Goal: Check status: Check status

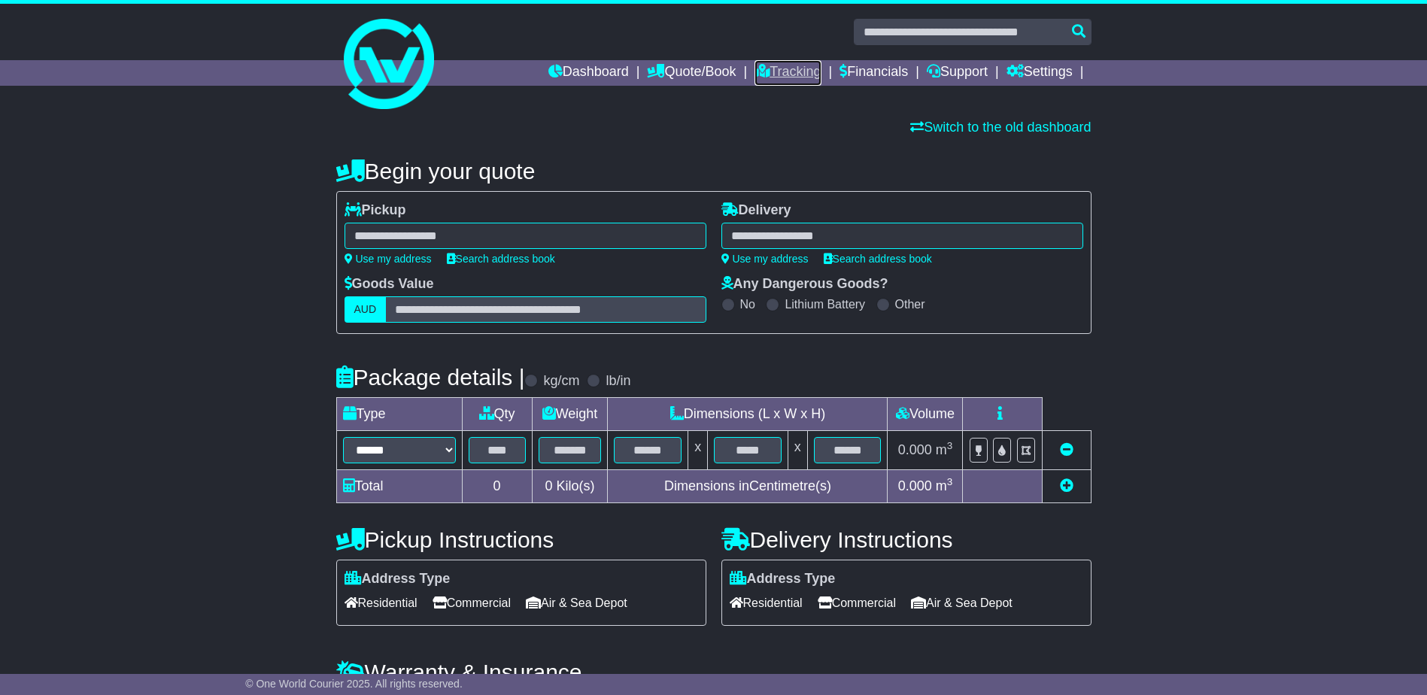
click at [761, 71] on icon at bounding box center [762, 71] width 15 height 14
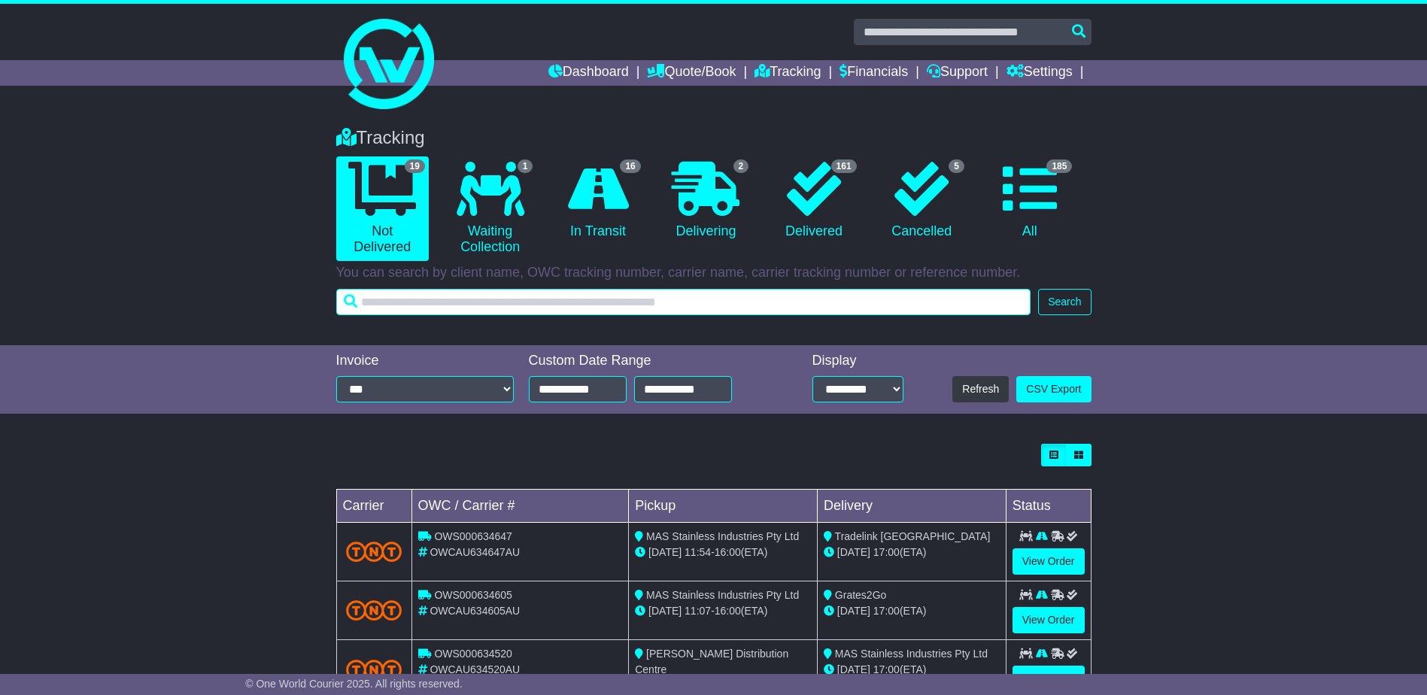
click at [865, 294] on input "text" at bounding box center [683, 302] width 695 height 26
type input "******"
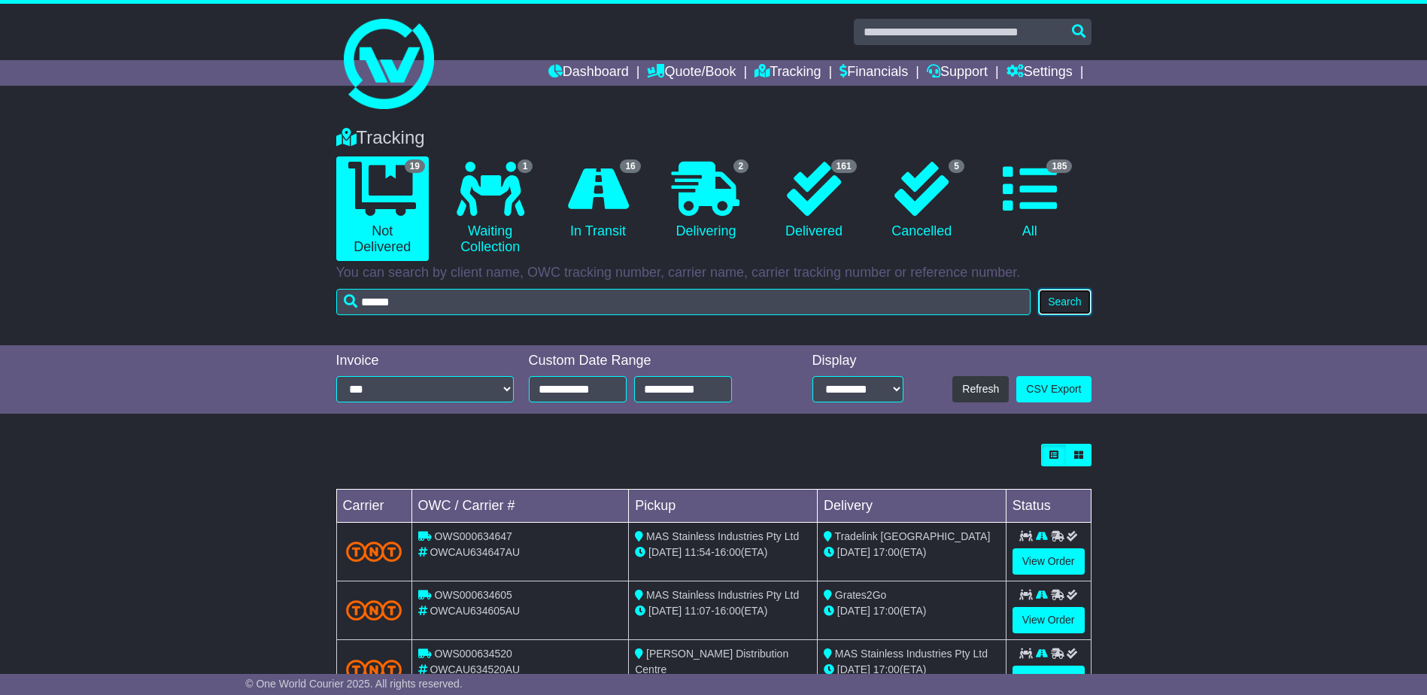
click at [1059, 301] on button "Search" at bounding box center [1064, 302] width 53 height 26
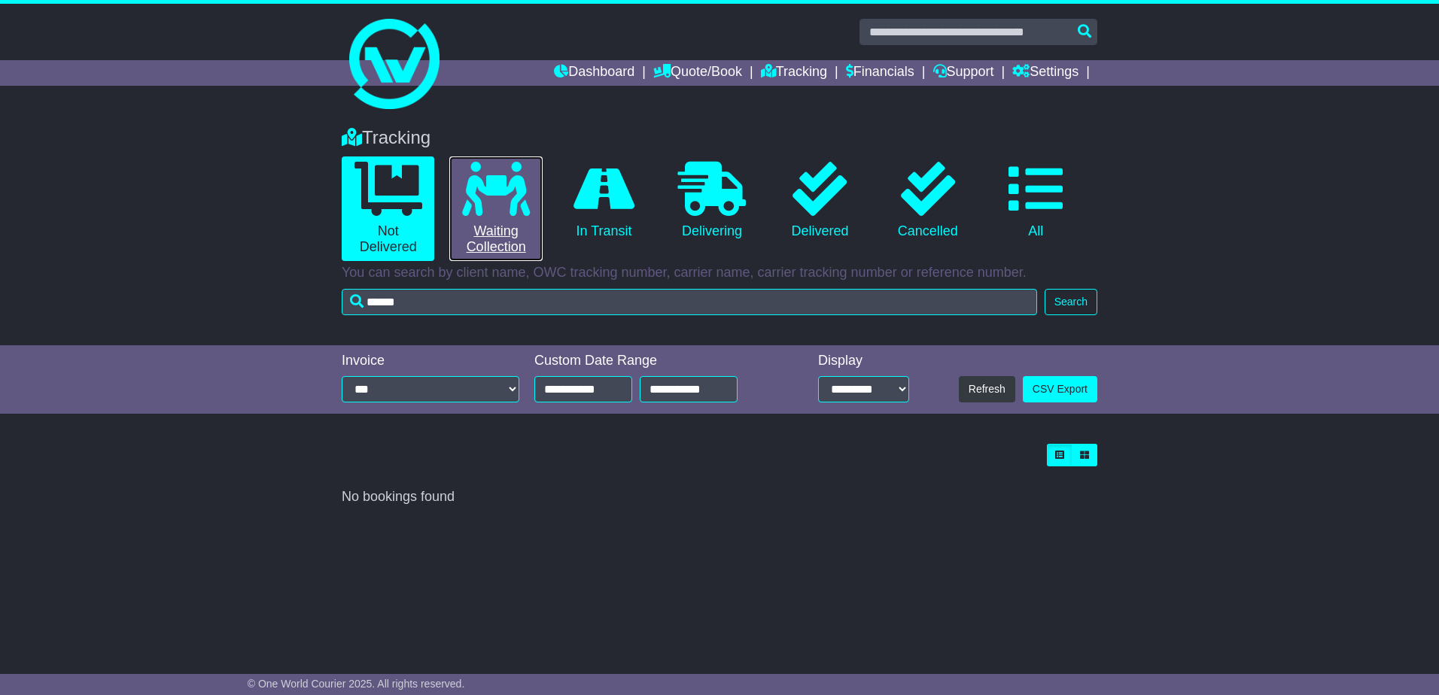
click at [507, 214] on icon at bounding box center [496, 189] width 68 height 54
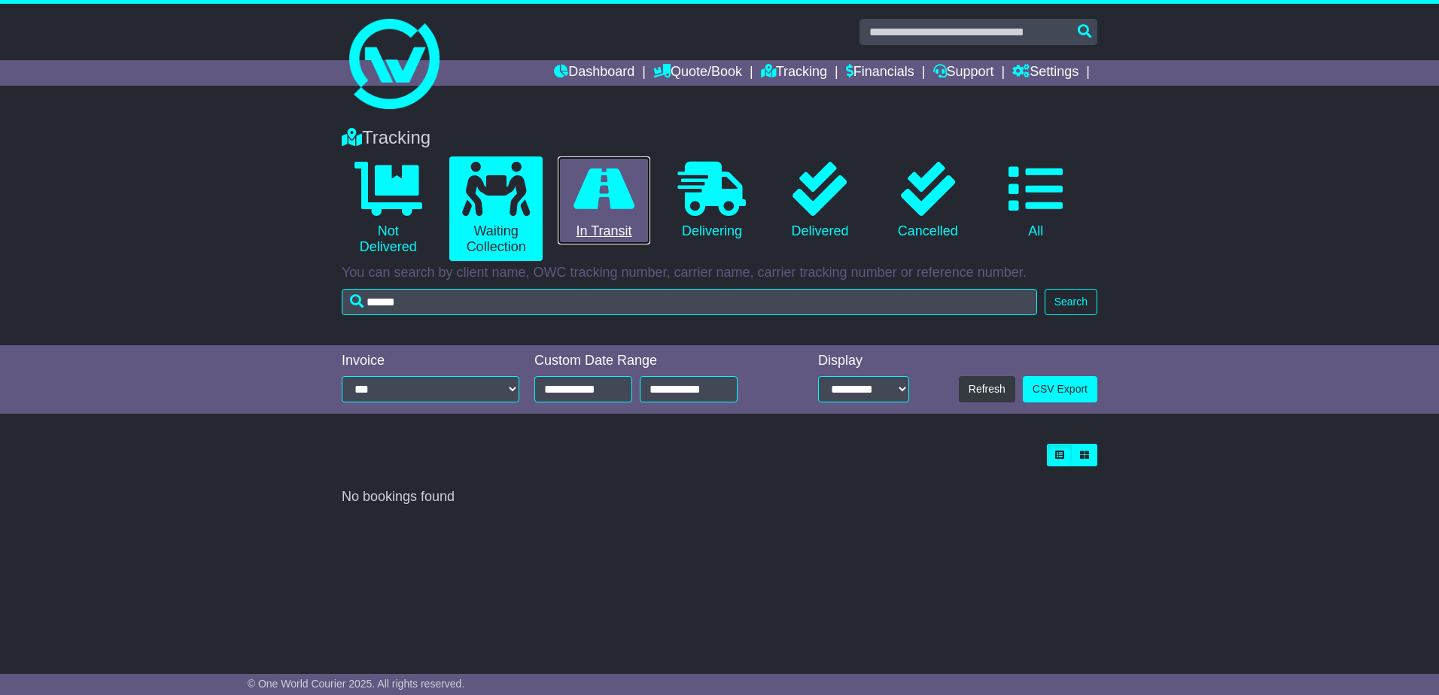
click at [593, 214] on icon at bounding box center [603, 189] width 61 height 54
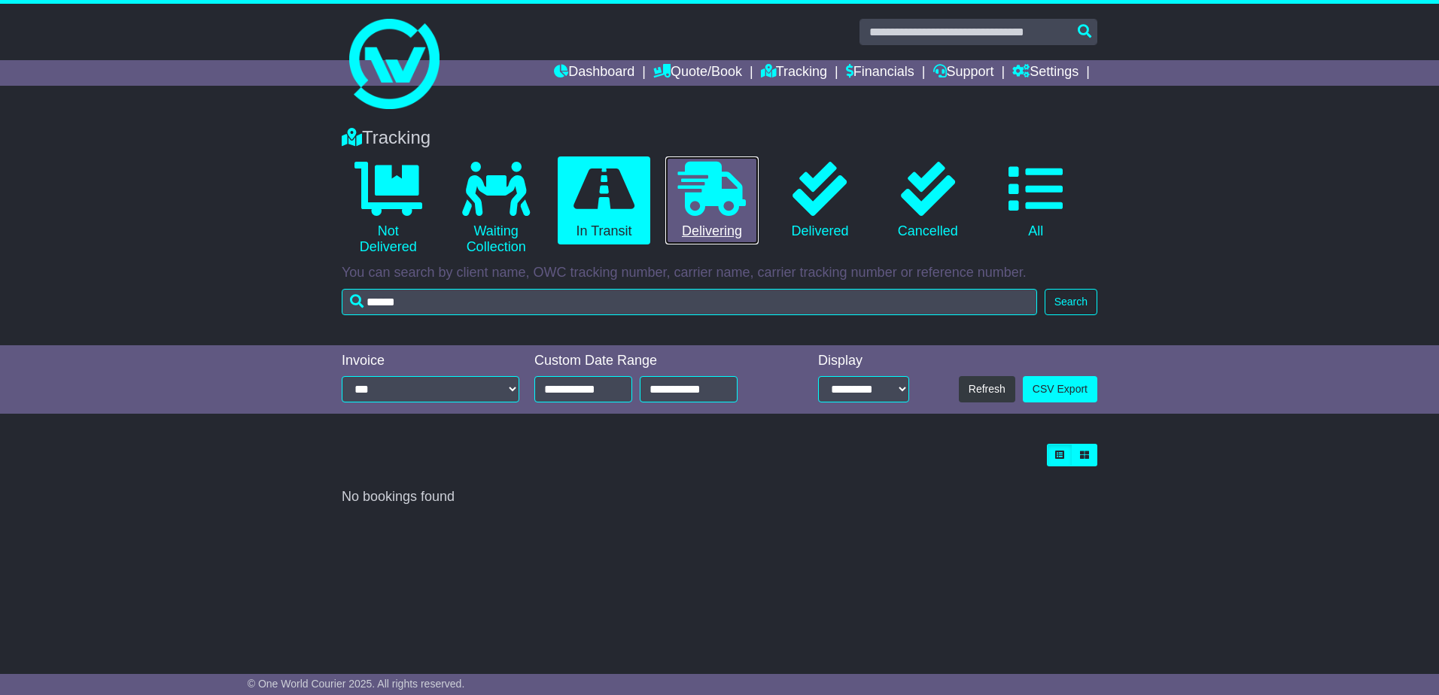
click at [672, 214] on link "0 Delivering" at bounding box center [711, 201] width 93 height 89
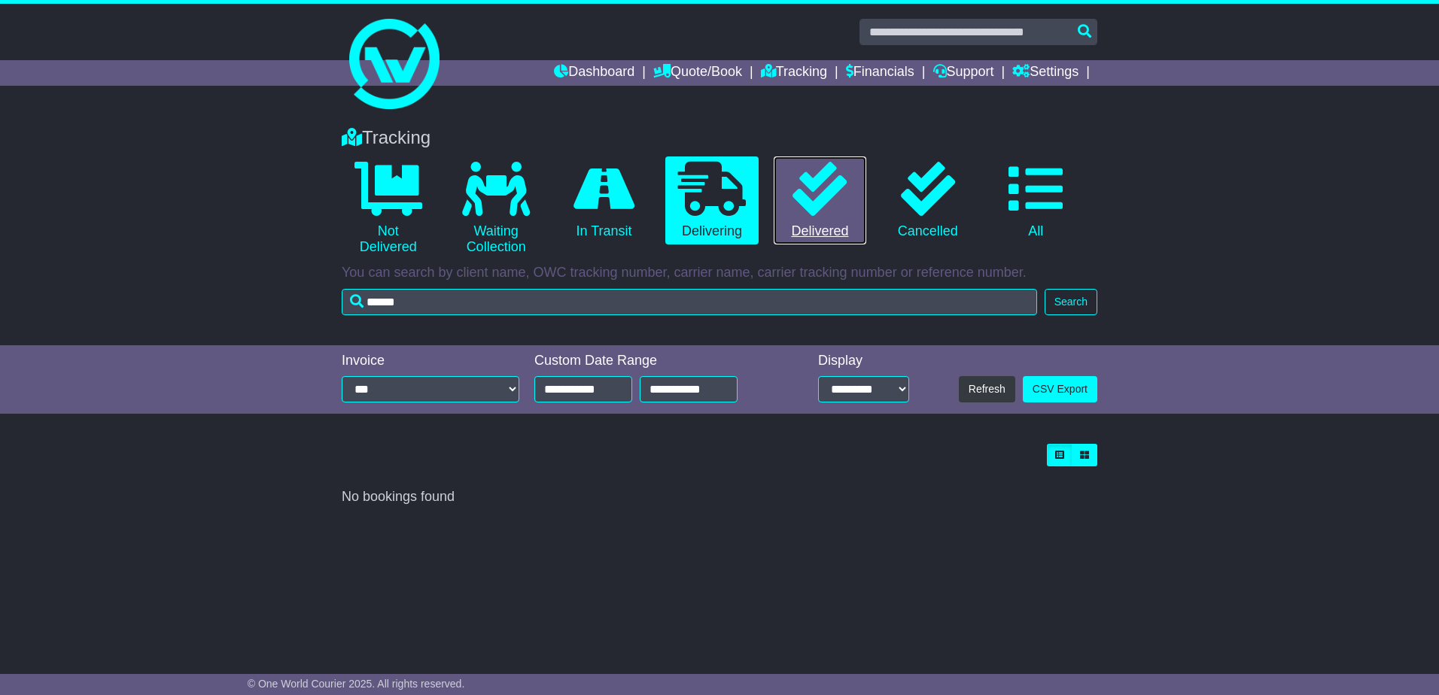
click at [822, 208] on icon at bounding box center [819, 189] width 54 height 54
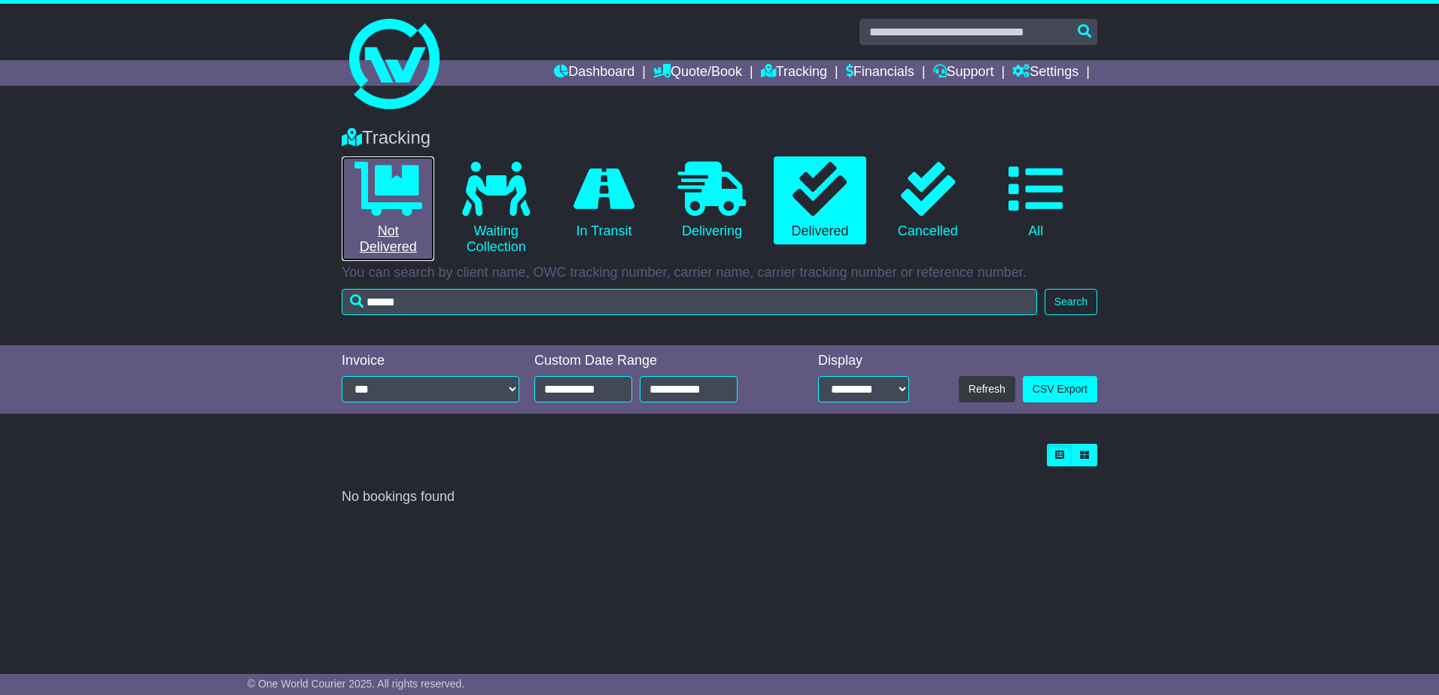
click at [427, 183] on link "0 Not Delivered" at bounding box center [388, 209] width 93 height 105
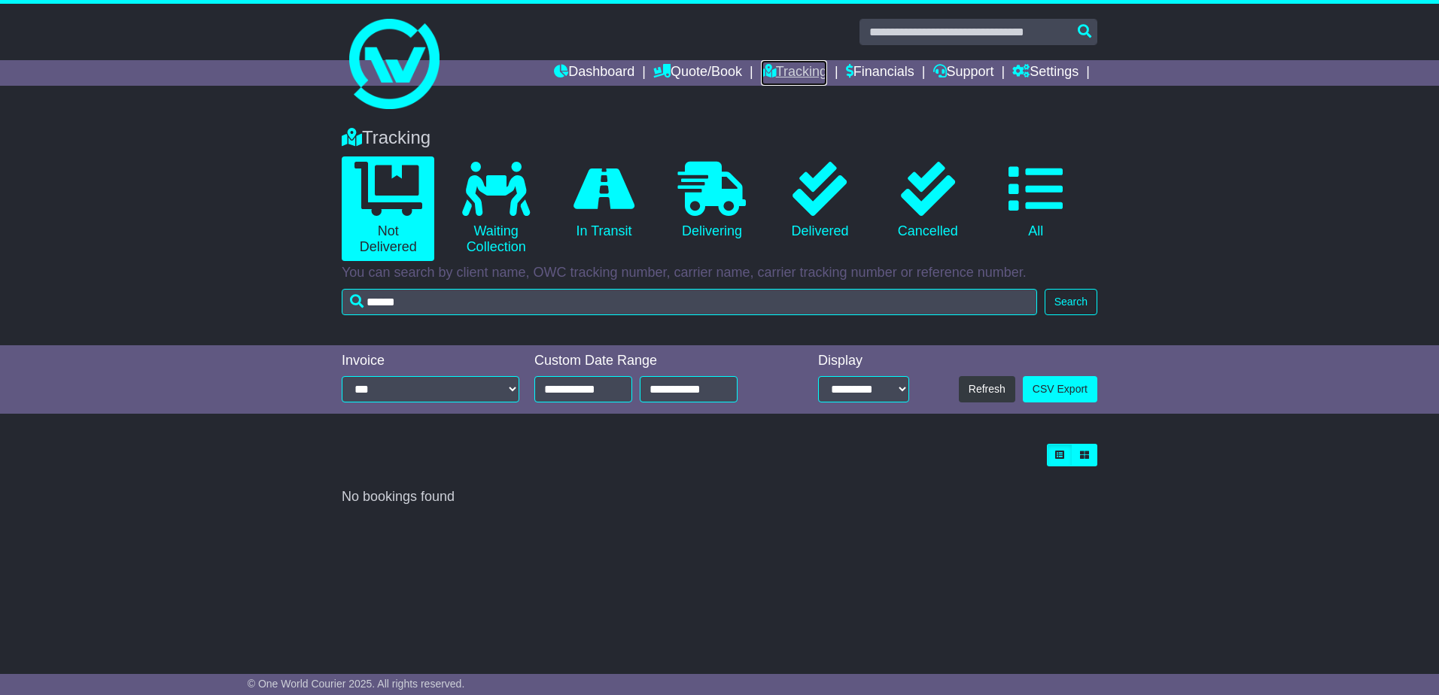
click at [773, 69] on link "Tracking" at bounding box center [794, 73] width 66 height 26
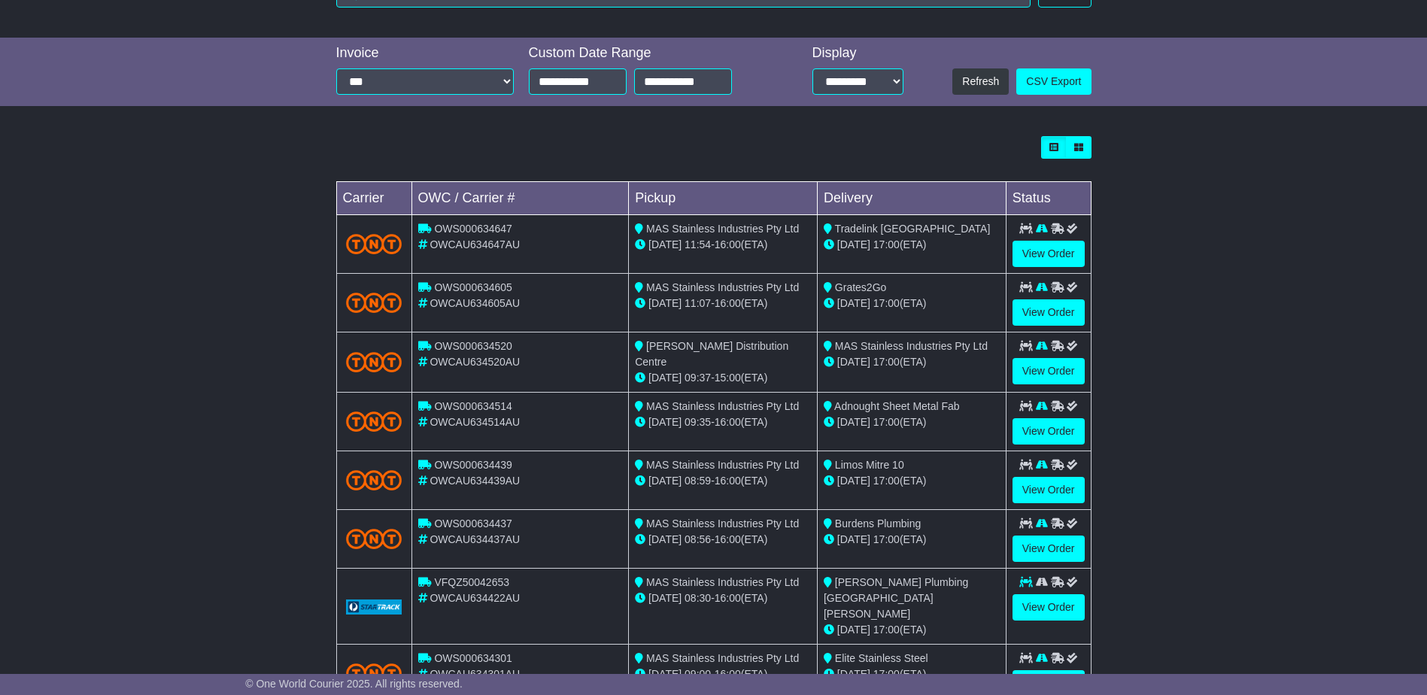
scroll to position [418, 0]
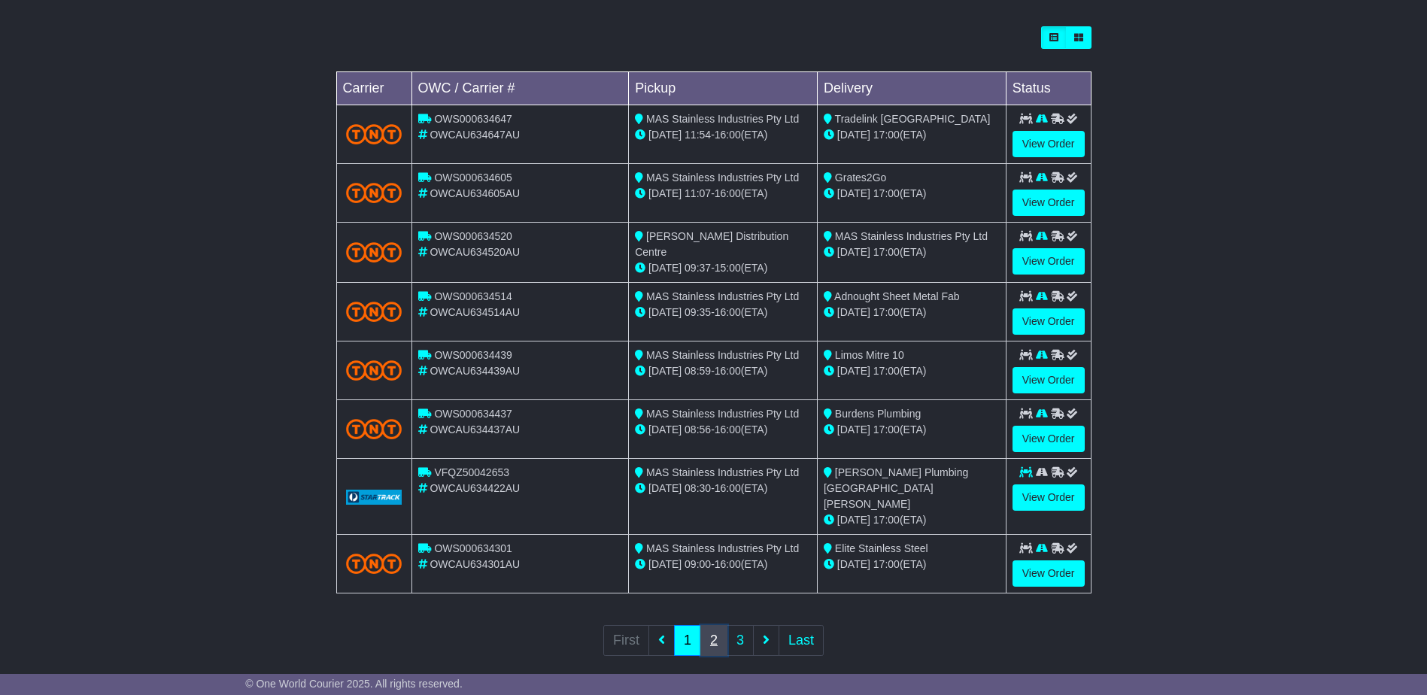
click at [713, 625] on link "2" at bounding box center [714, 640] width 27 height 31
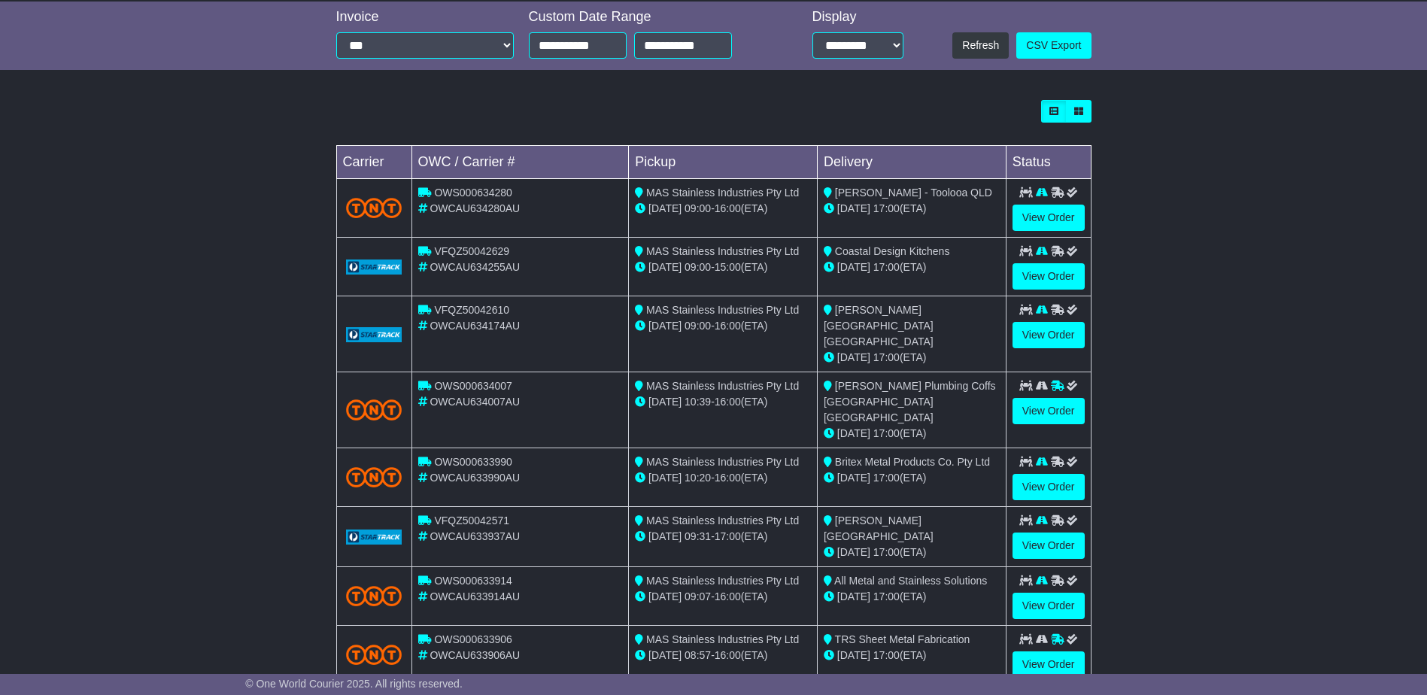
scroll to position [419, 0]
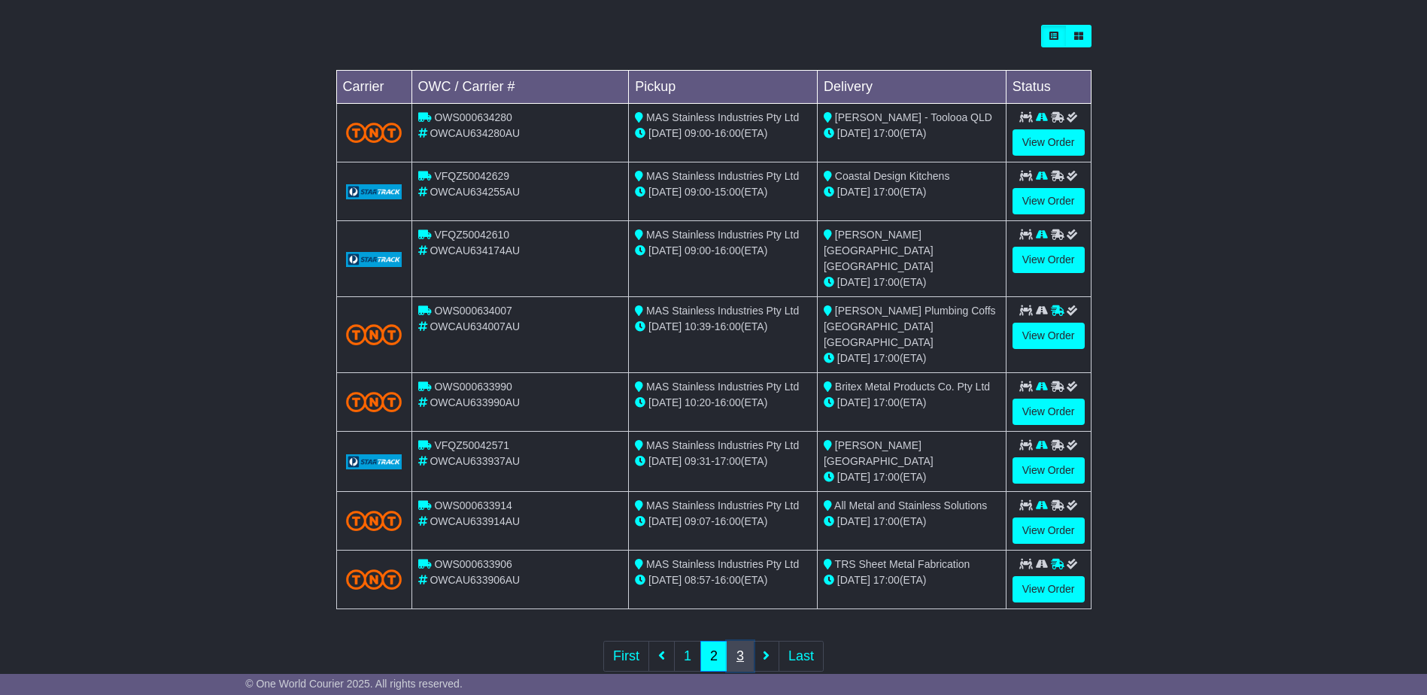
click at [739, 641] on link "3" at bounding box center [740, 656] width 27 height 31
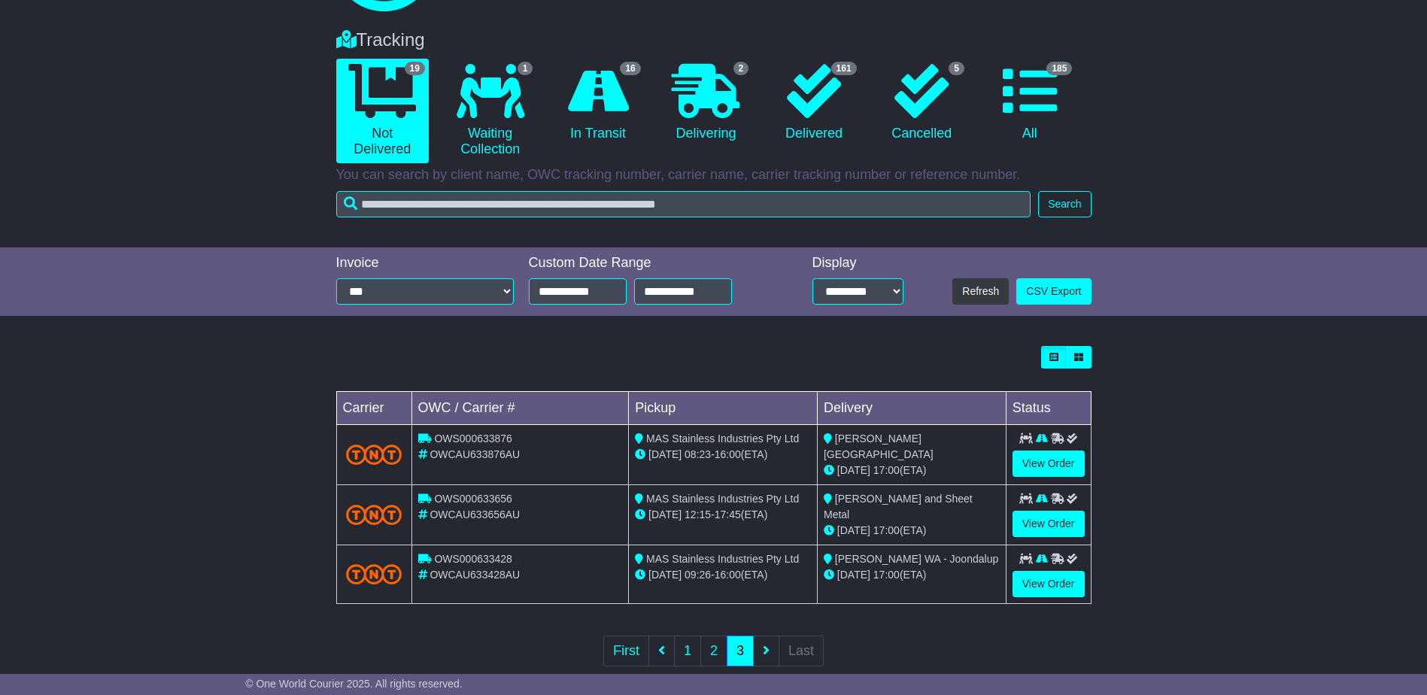
scroll to position [124, 0]
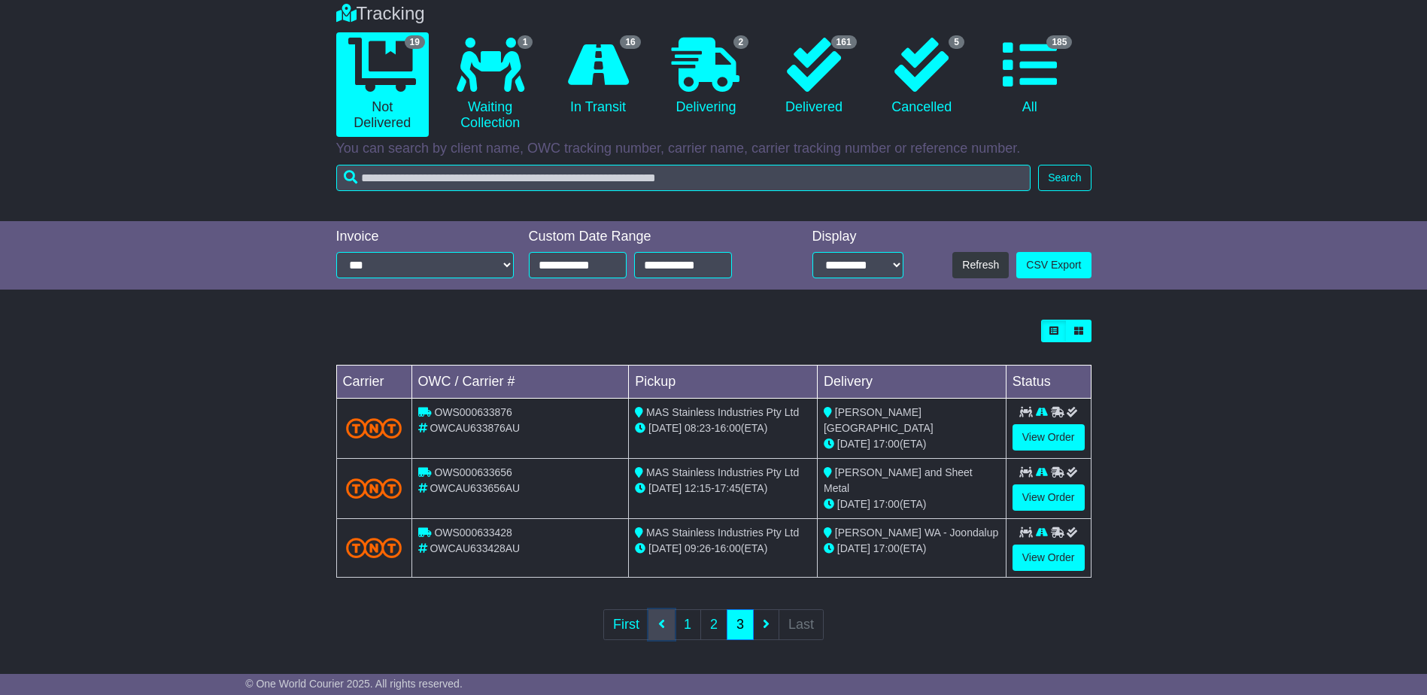
click at [667, 627] on link at bounding box center [662, 624] width 26 height 31
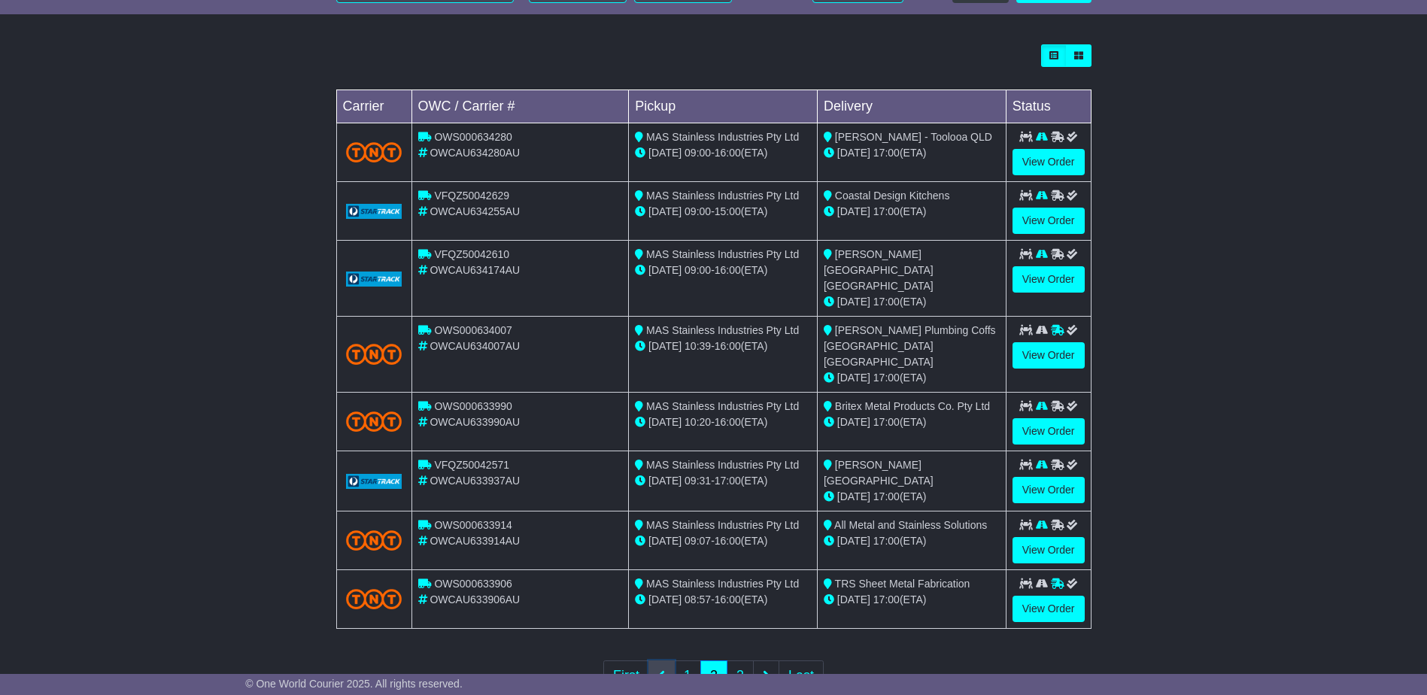
scroll to position [419, 0]
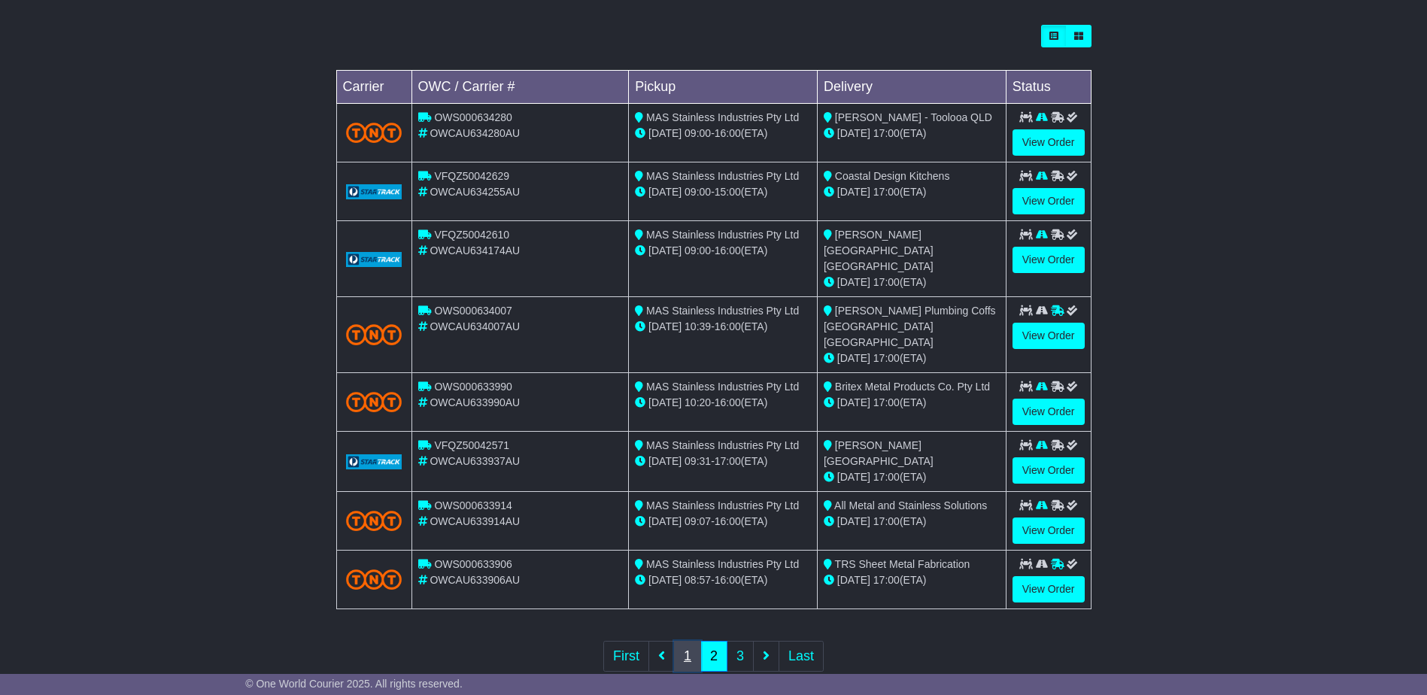
click at [698, 641] on link "1" at bounding box center [687, 656] width 27 height 31
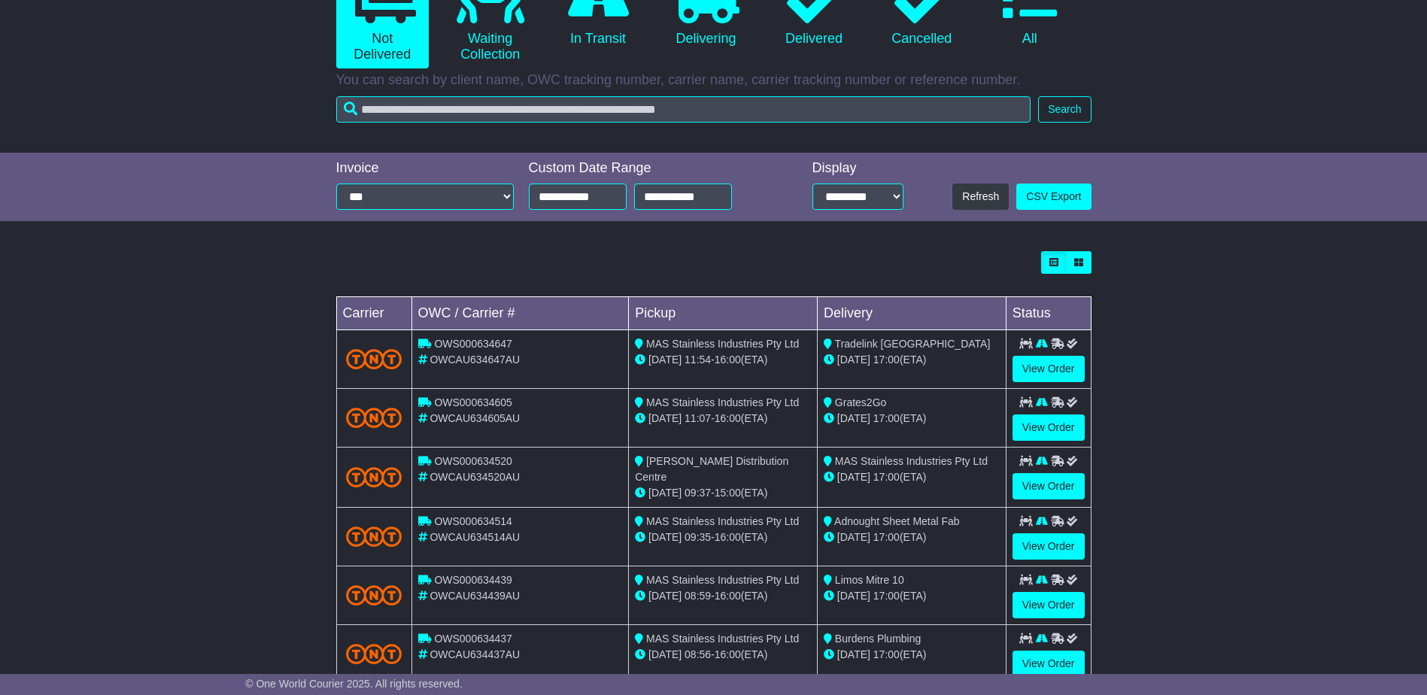
scroll to position [192, 0]
click at [871, 196] on select "**********" at bounding box center [858, 197] width 91 height 26
click at [941, 240] on div "Tracking 19 Not Delivered 1 Waiting Collection 16 In Transit 2 Delivering 161" at bounding box center [713, 414] width 1427 height 989
click at [985, 200] on button "Refresh" at bounding box center [981, 197] width 56 height 26
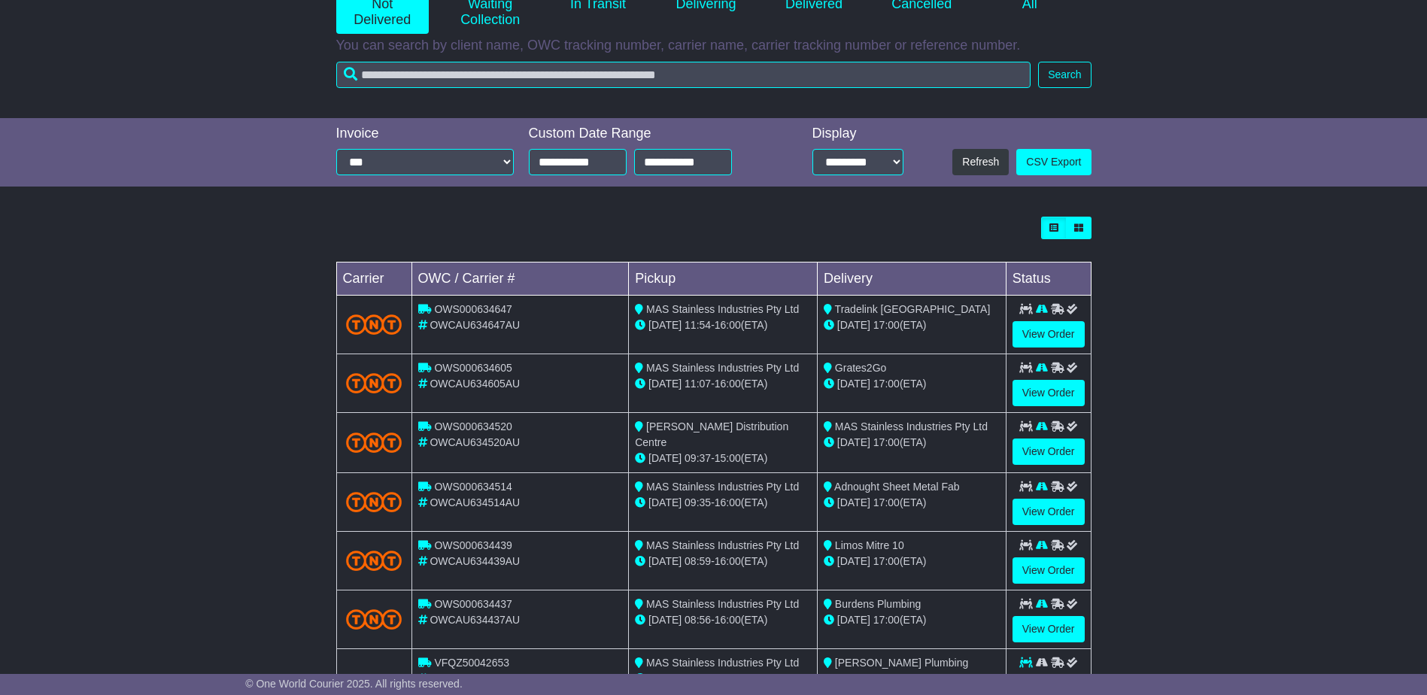
scroll to position [150, 0]
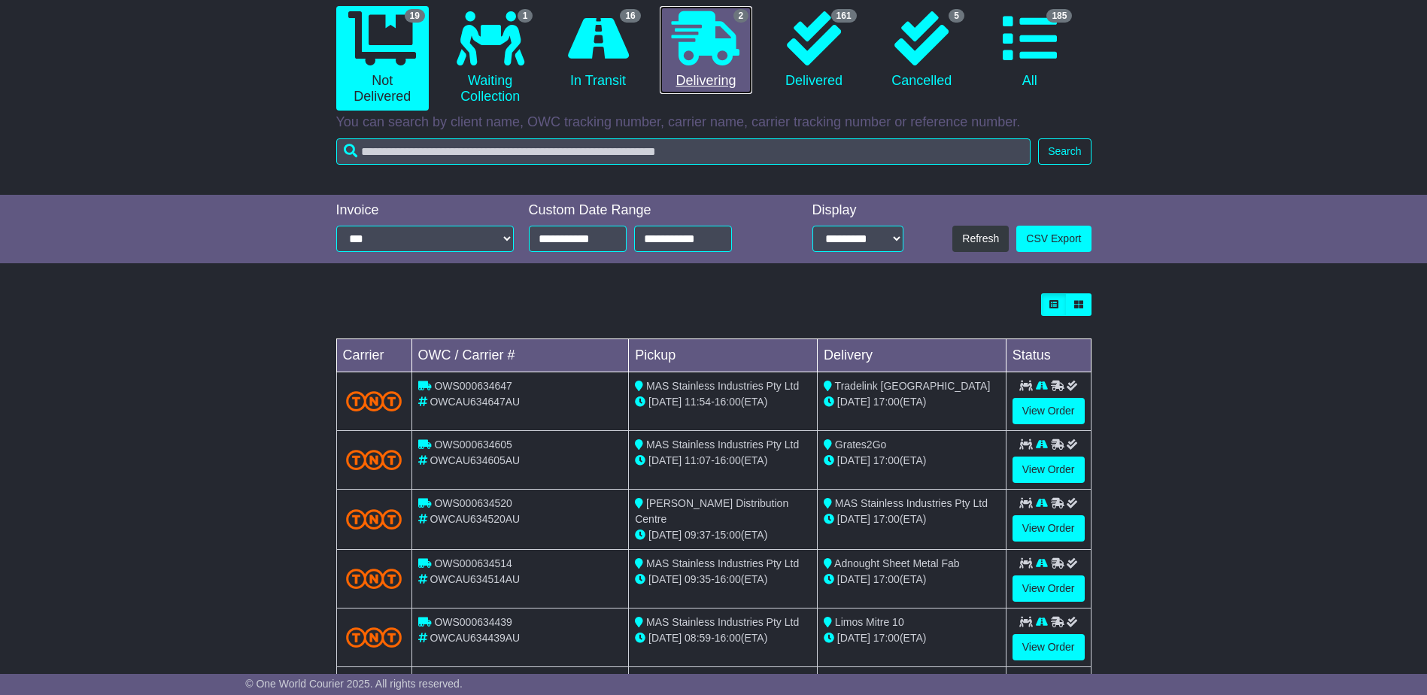
click at [700, 50] on icon at bounding box center [706, 38] width 68 height 54
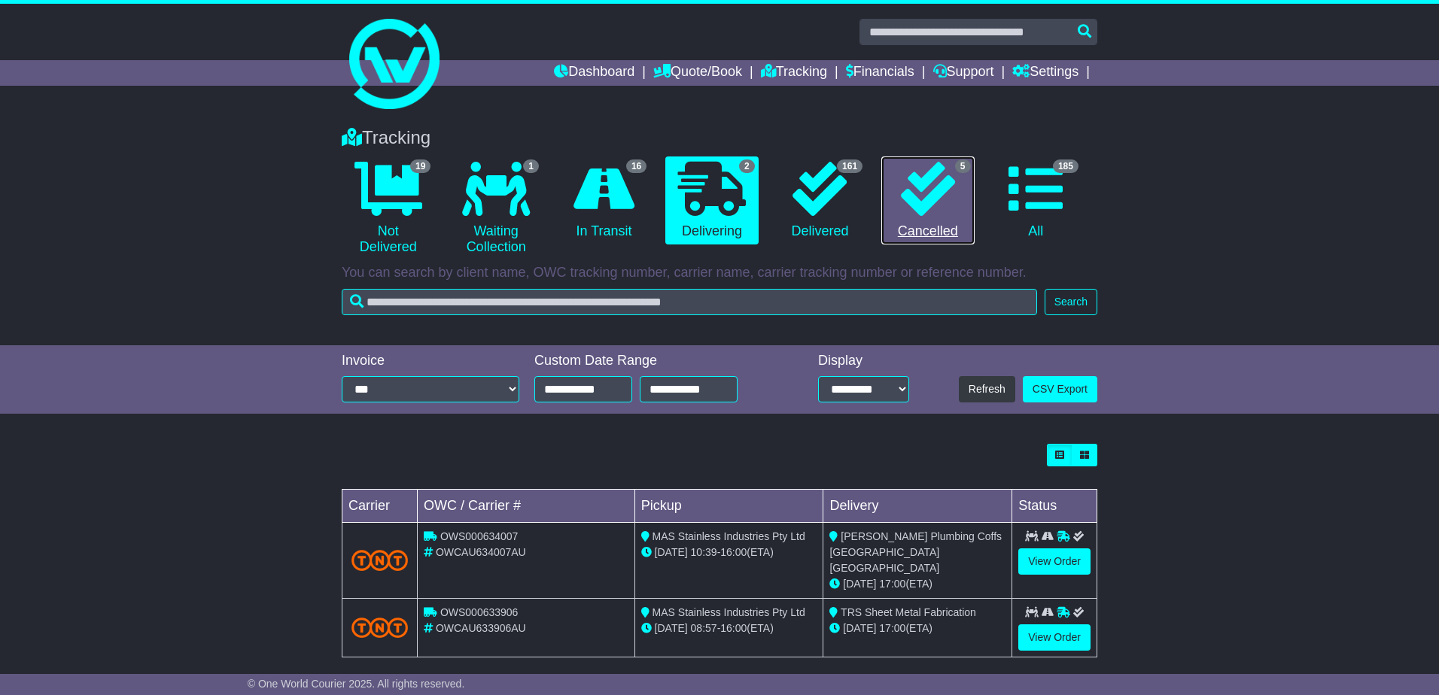
click at [909, 190] on icon at bounding box center [928, 189] width 54 height 54
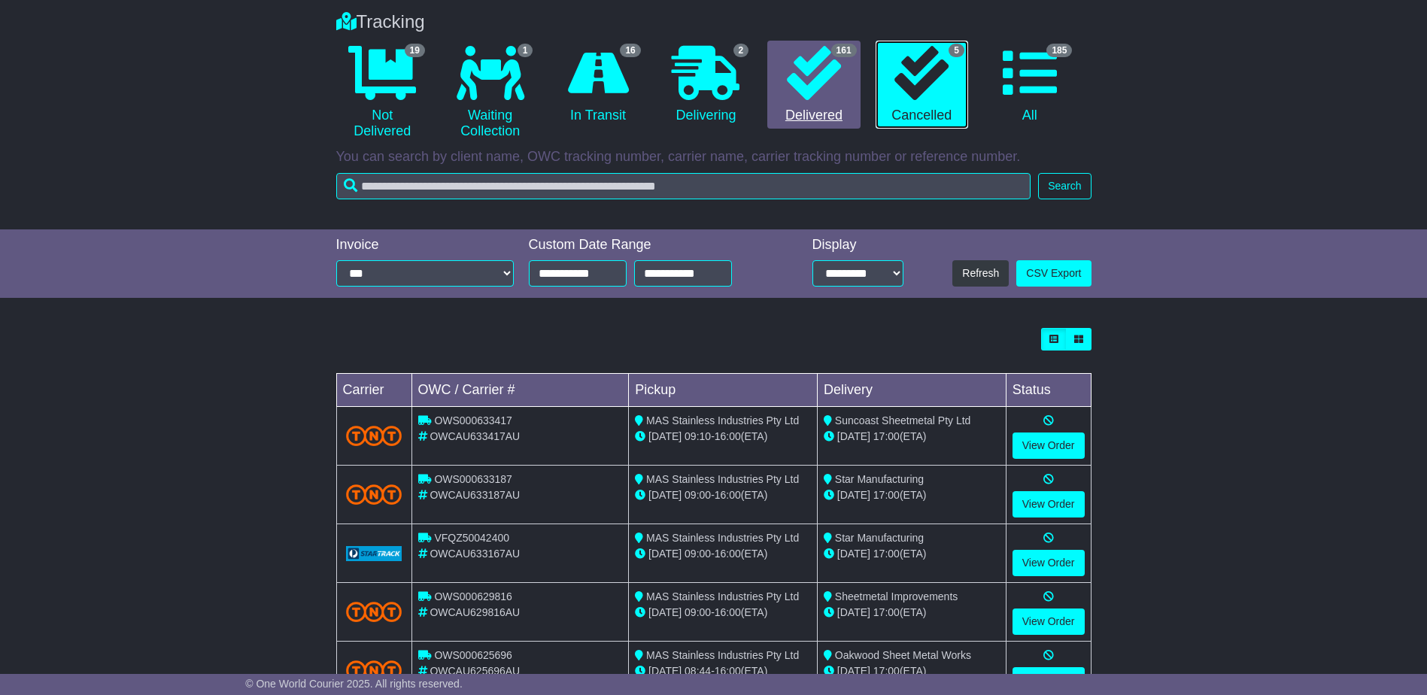
scroll to position [24, 0]
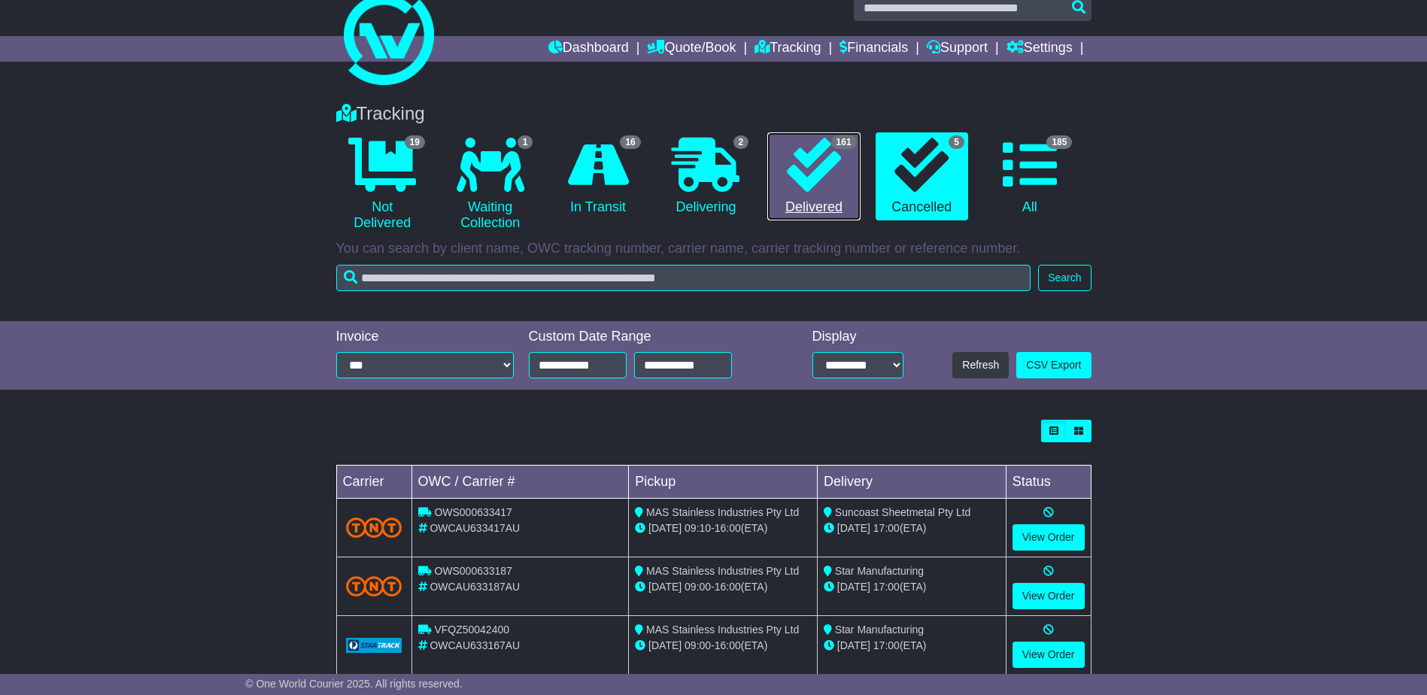
click at [840, 169] on icon at bounding box center [814, 165] width 54 height 54
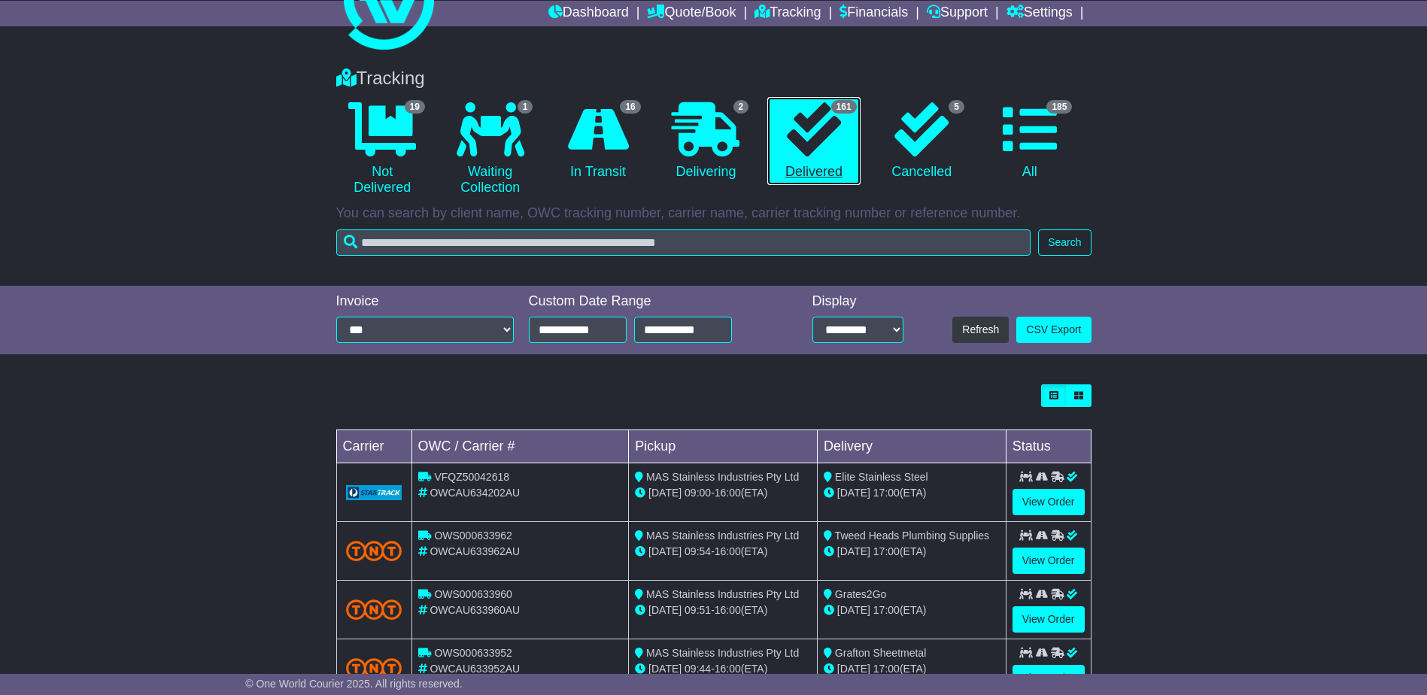
scroll to position [150, 0]
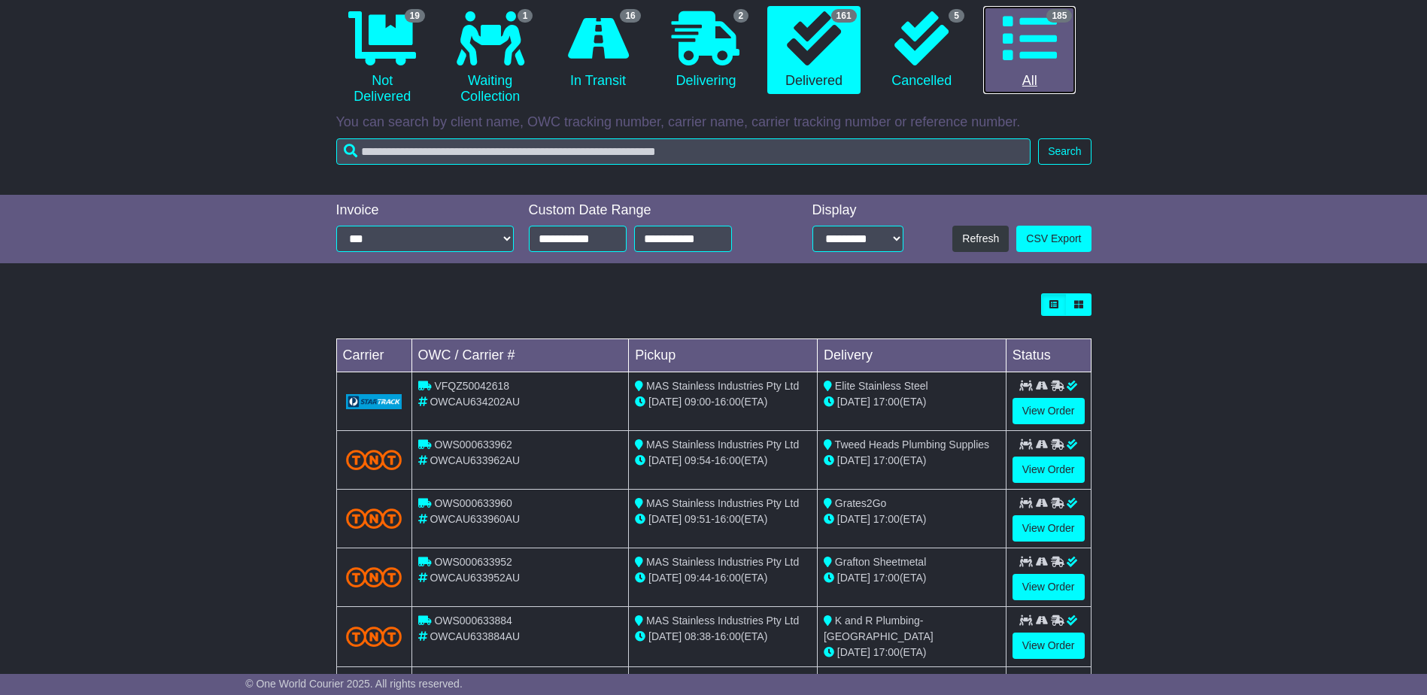
click at [1035, 60] on icon at bounding box center [1030, 38] width 54 height 54
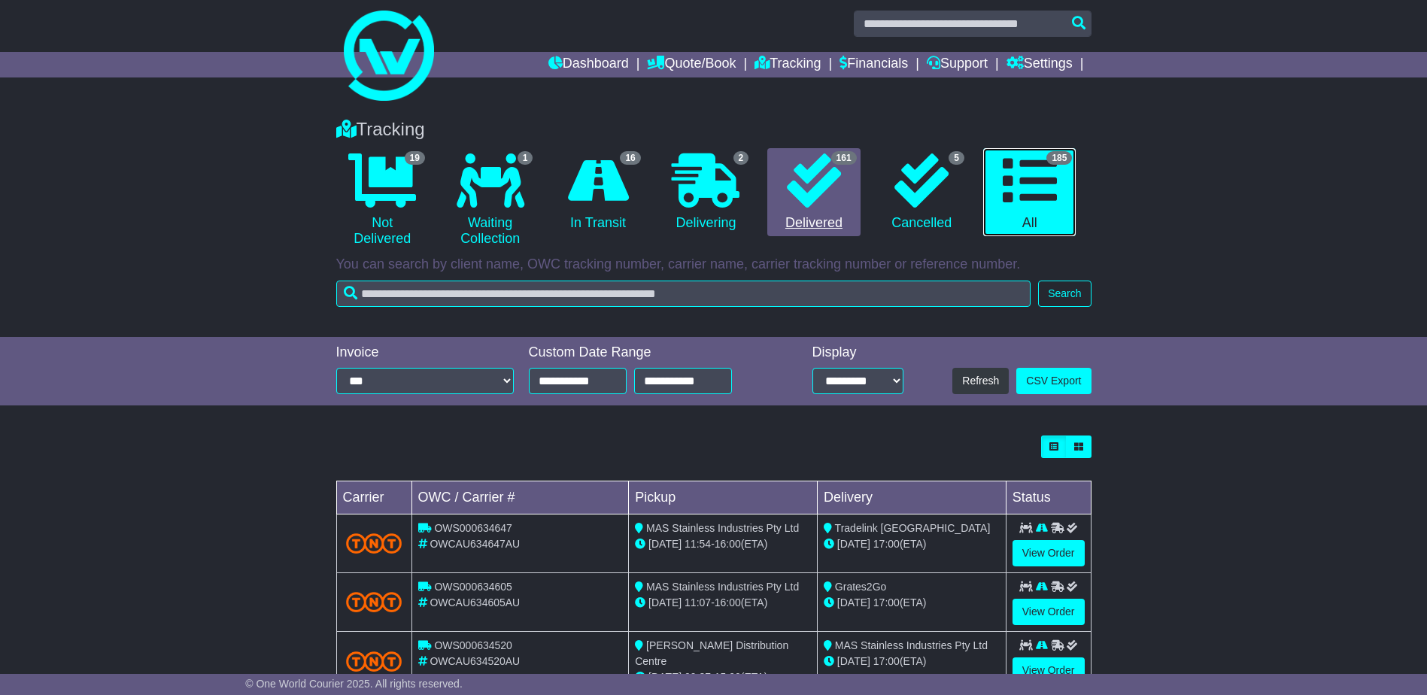
scroll to position [0, 0]
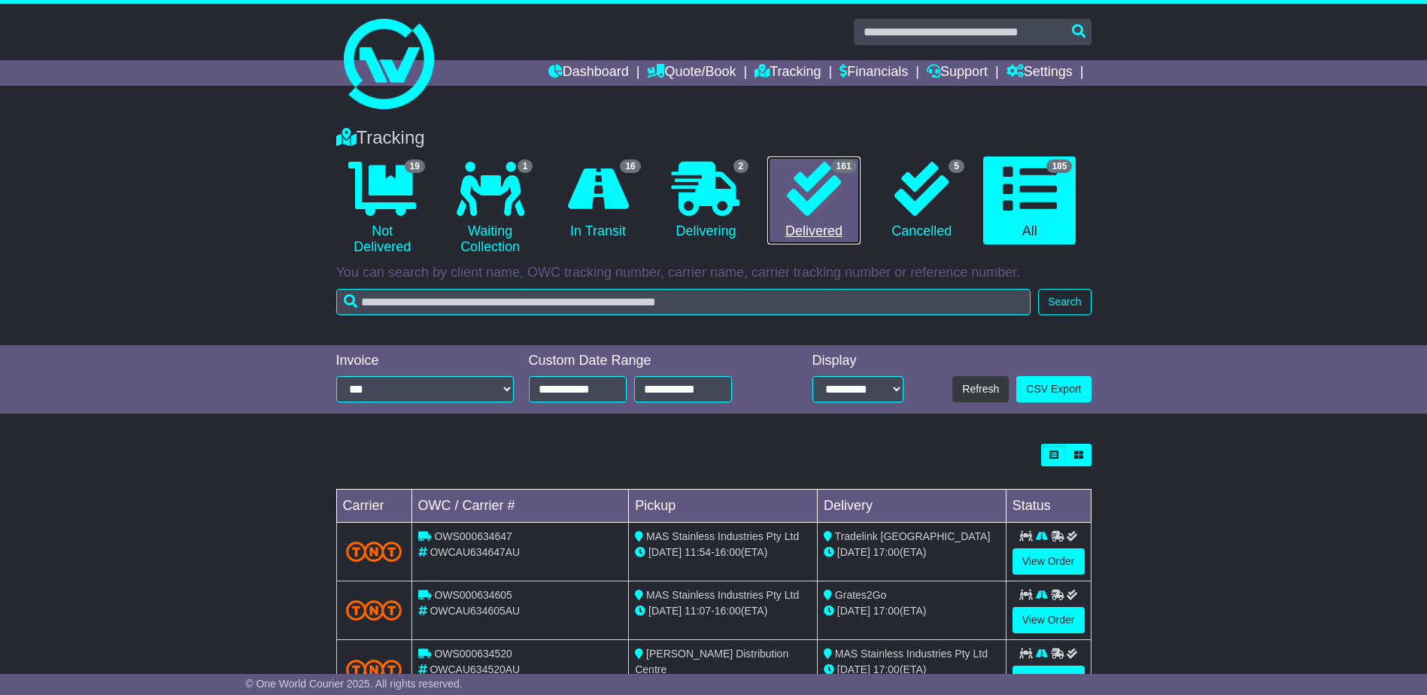
click at [831, 183] on icon at bounding box center [814, 189] width 54 height 54
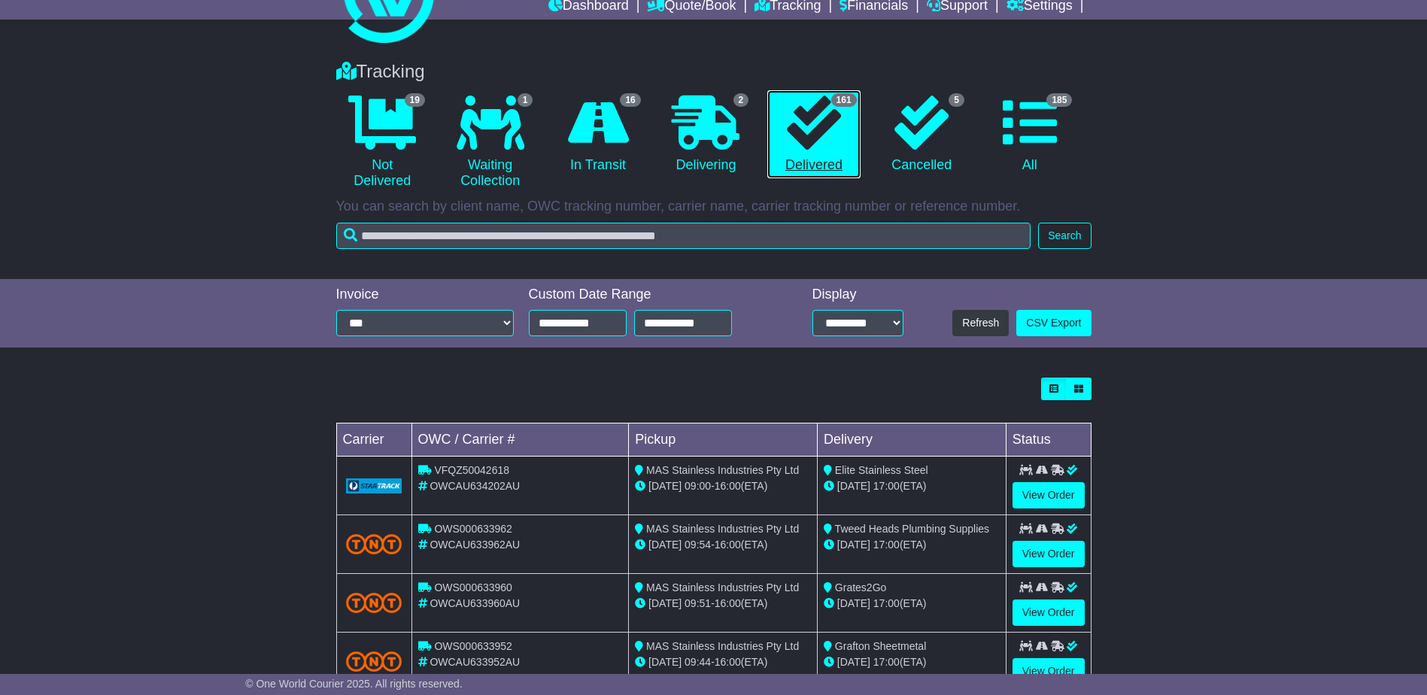
scroll to position [150, 0]
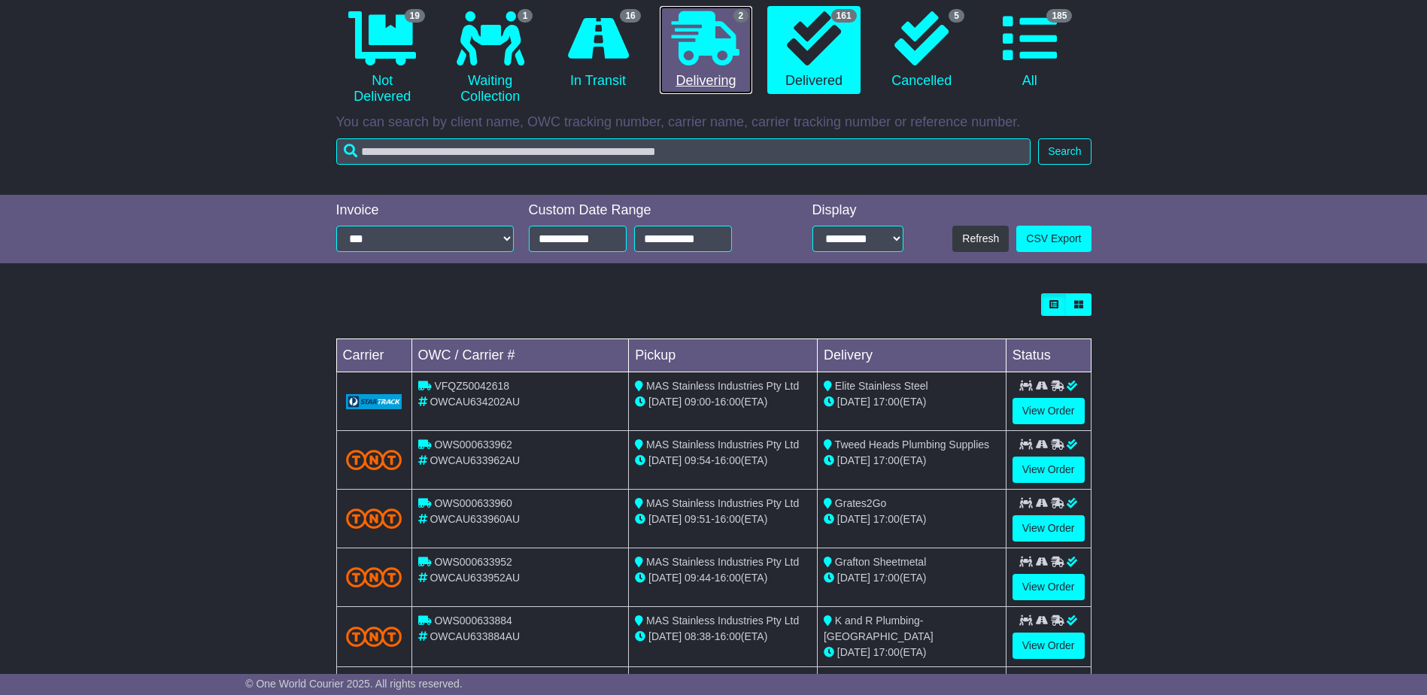
click at [727, 36] on icon at bounding box center [706, 38] width 68 height 54
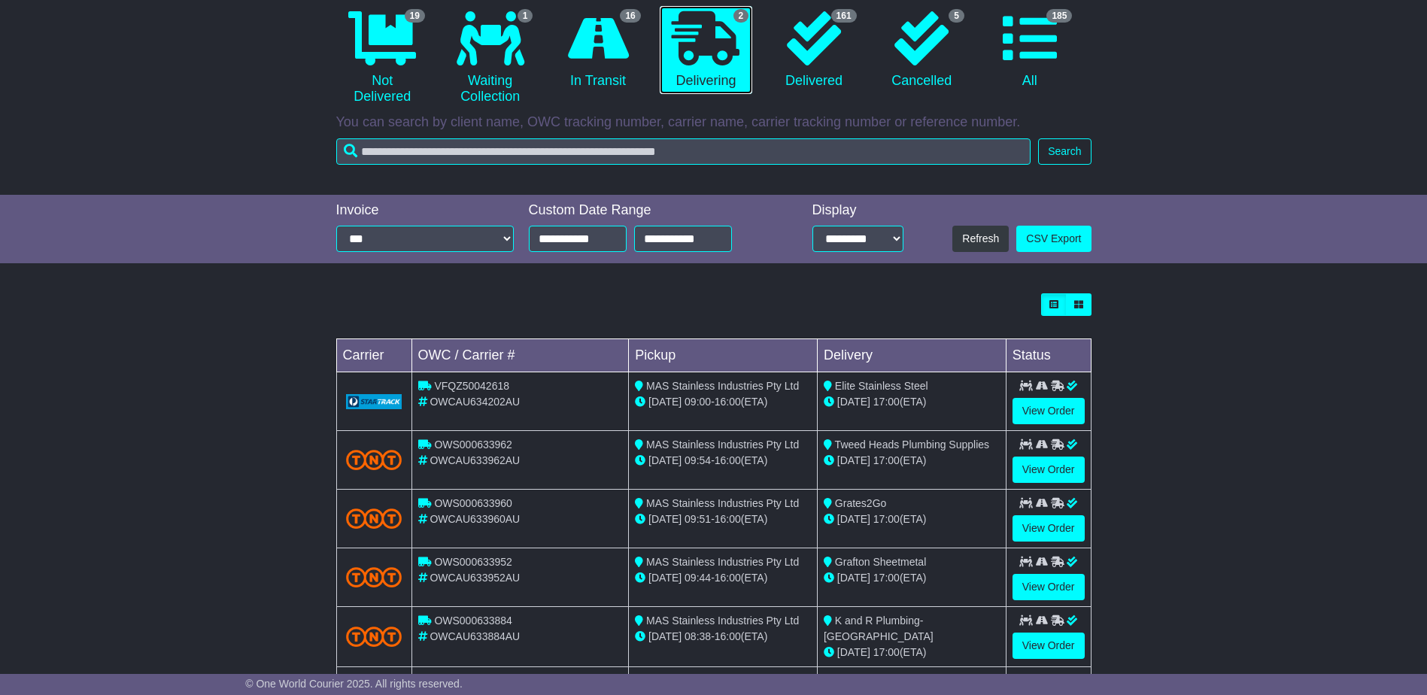
scroll to position [0, 0]
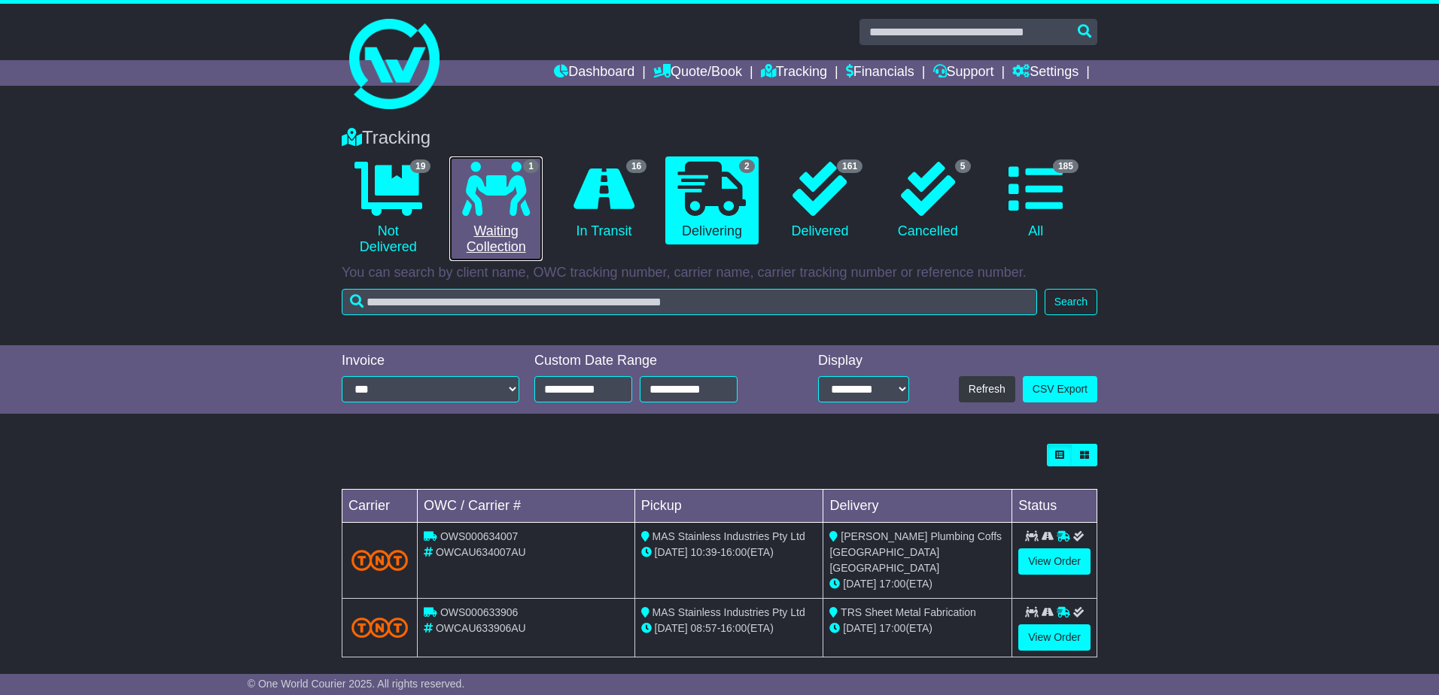
click at [466, 199] on icon at bounding box center [496, 189] width 68 height 54
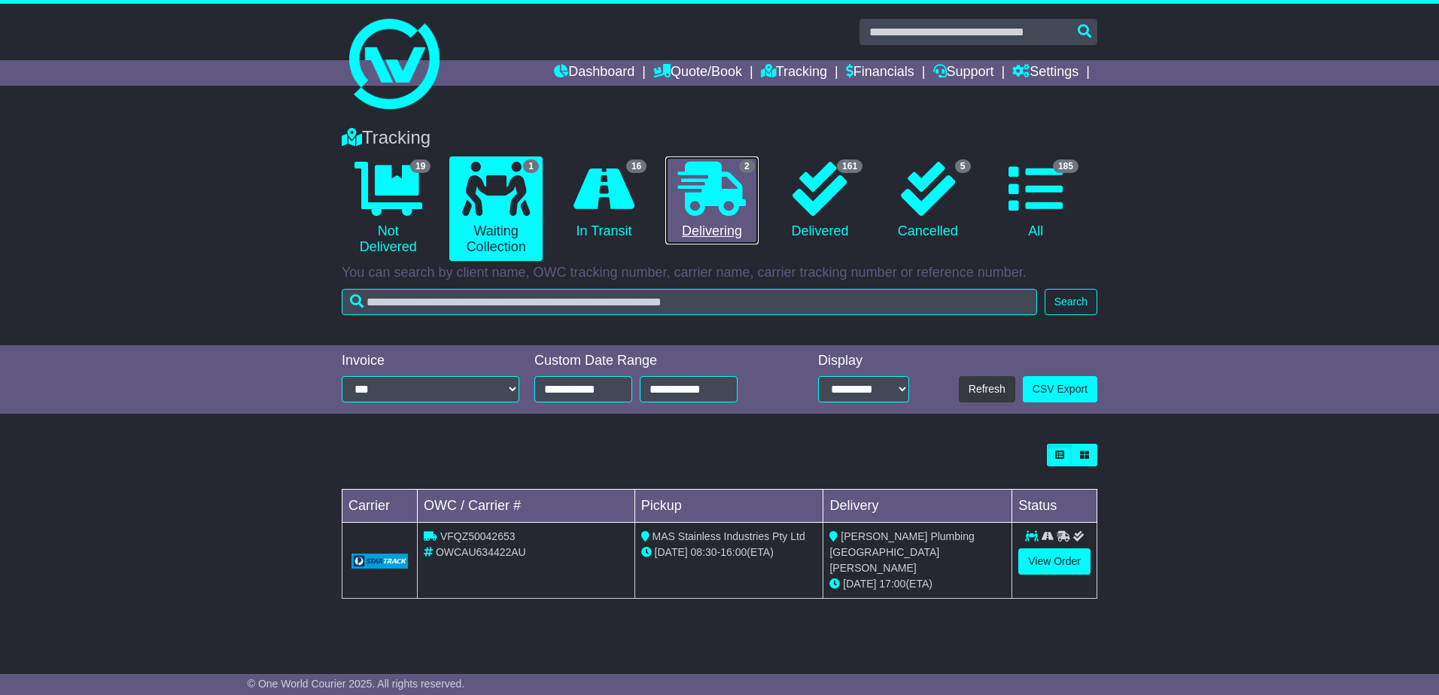
click at [723, 190] on icon at bounding box center [712, 189] width 68 height 54
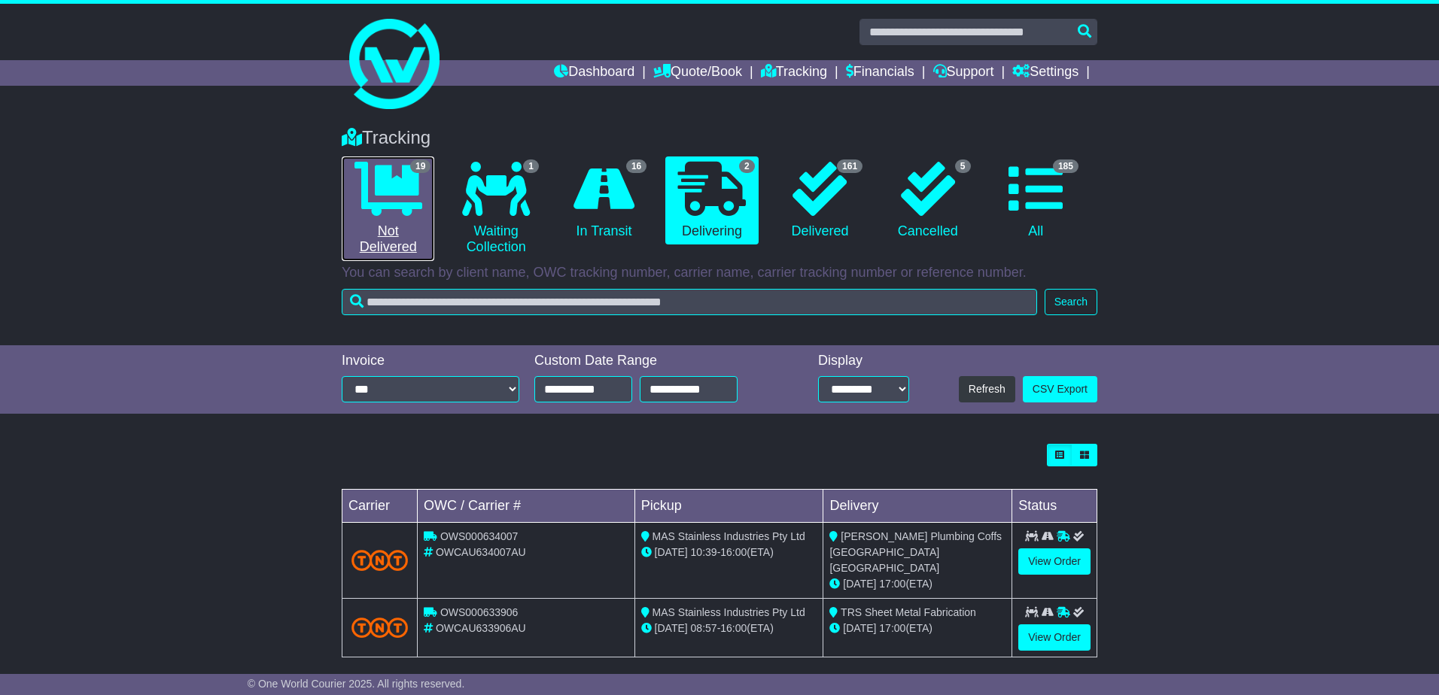
click at [417, 196] on icon at bounding box center [388, 189] width 68 height 54
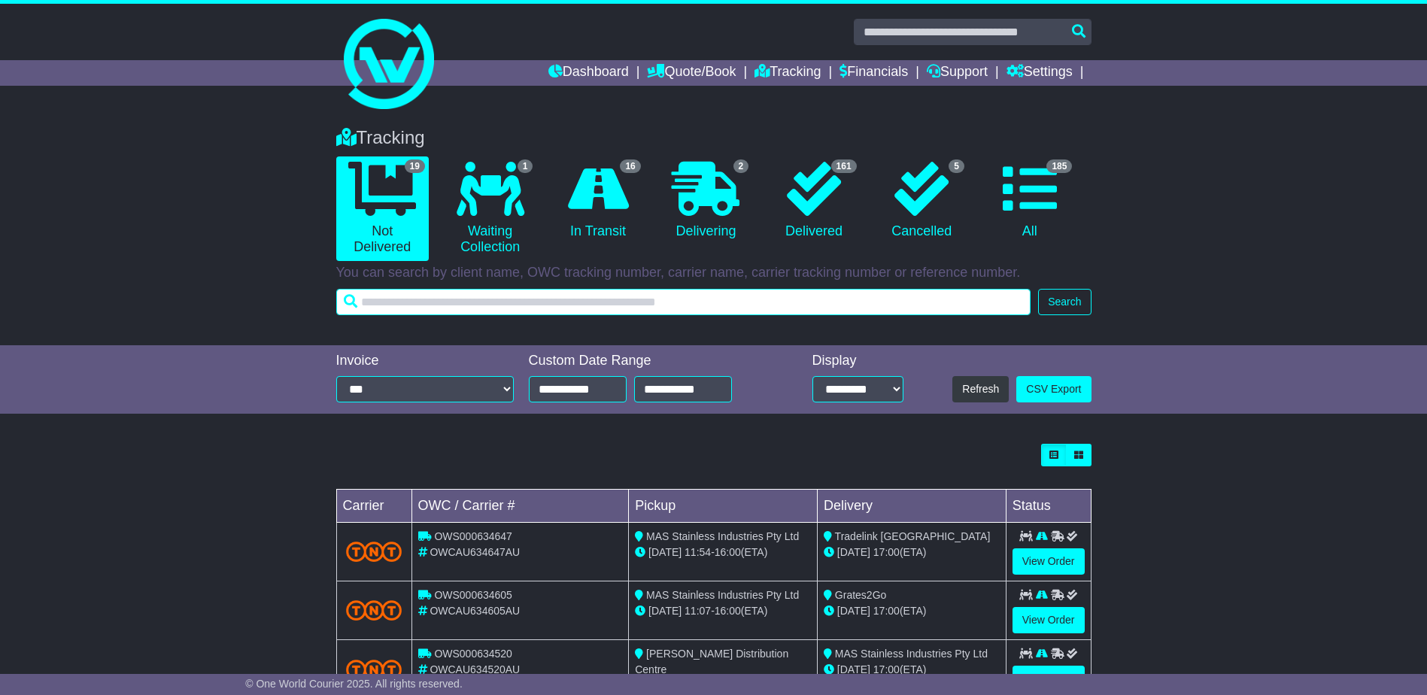
click at [654, 293] on input "text" at bounding box center [683, 302] width 695 height 26
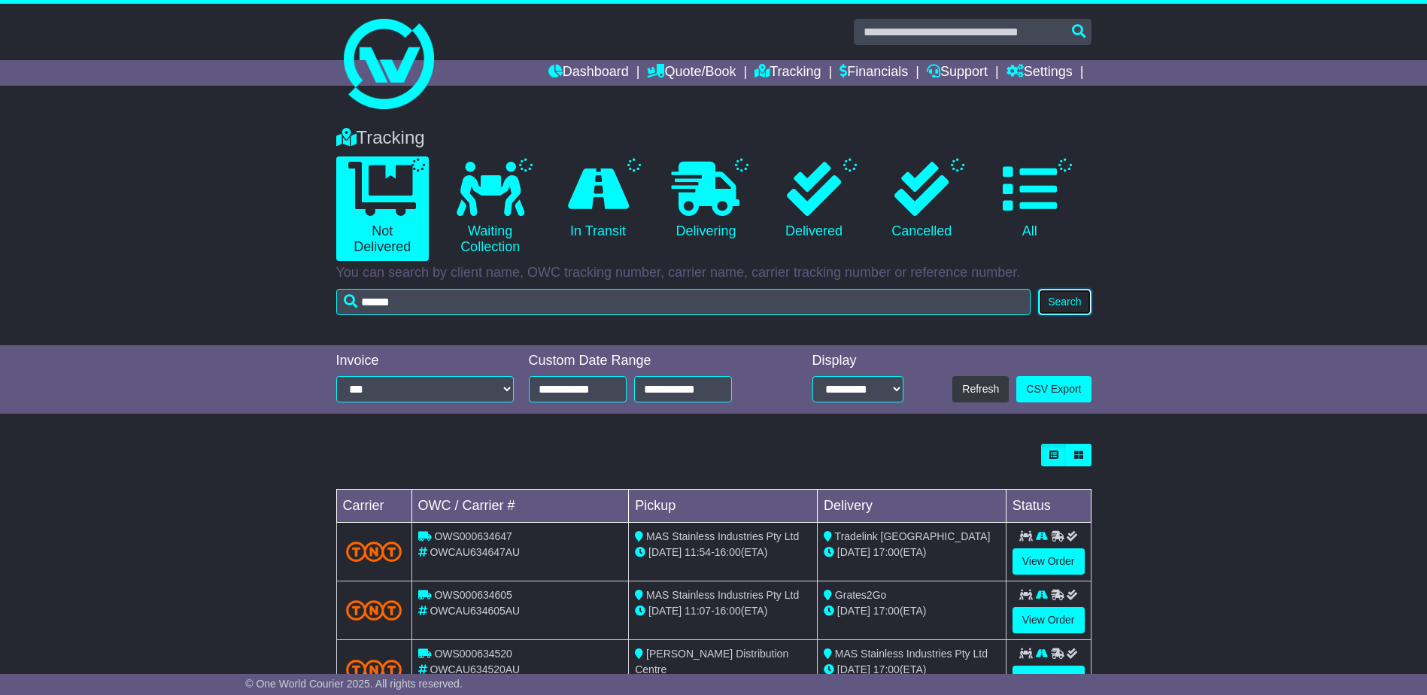
click at [1067, 307] on button "Search" at bounding box center [1064, 302] width 53 height 26
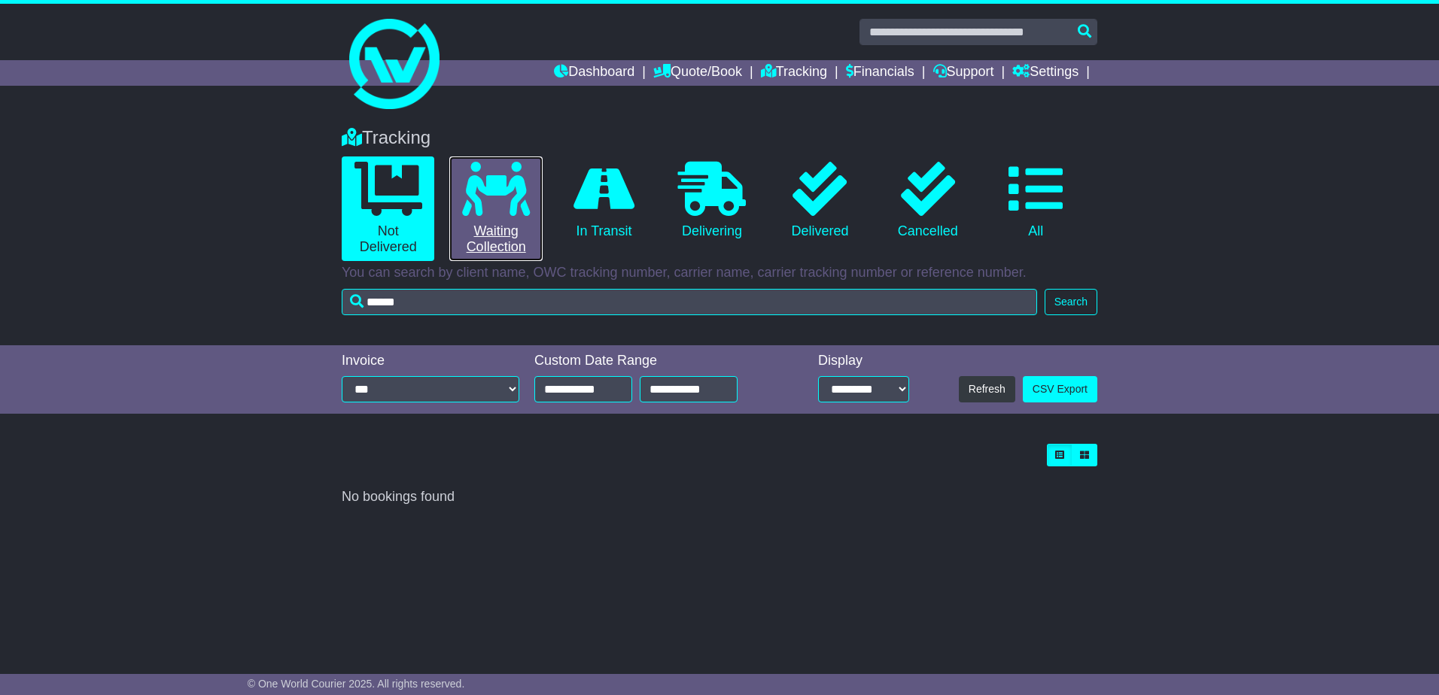
click at [476, 206] on icon at bounding box center [496, 189] width 68 height 54
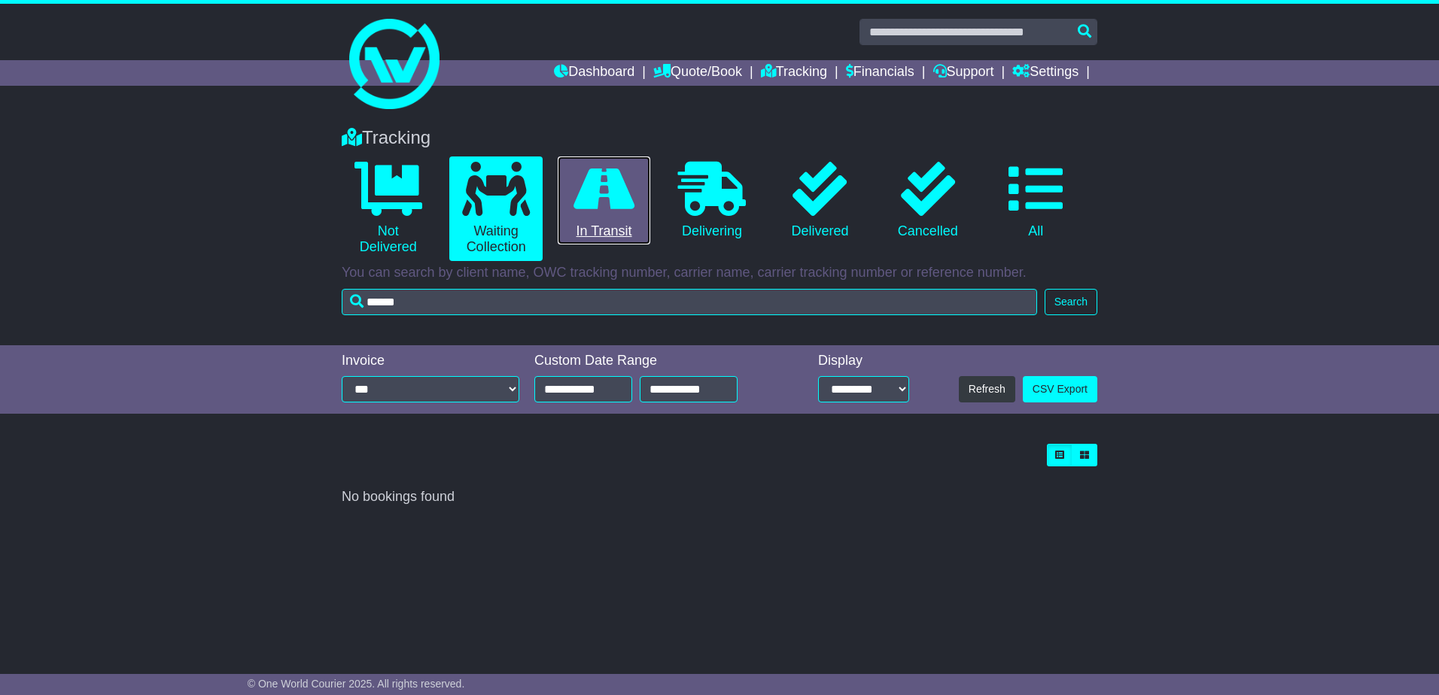
click at [576, 206] on icon at bounding box center [603, 189] width 61 height 54
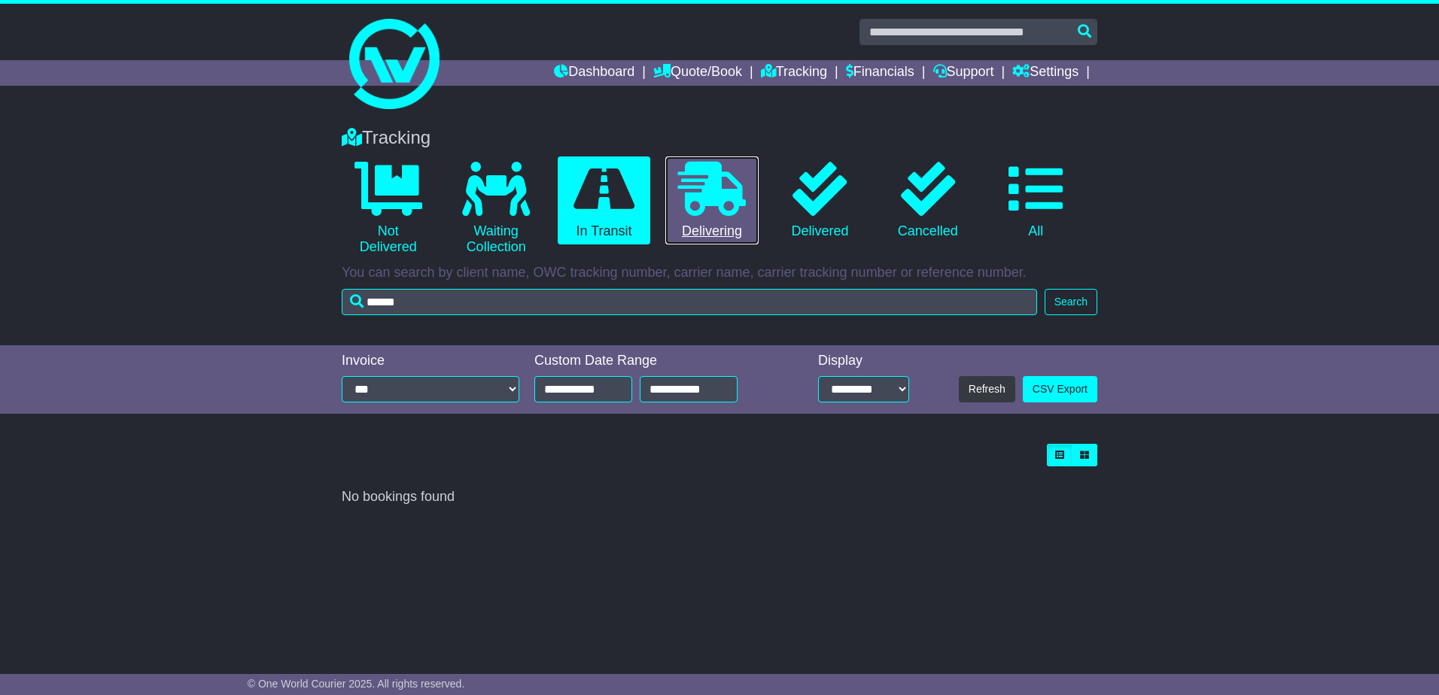
drag, startPoint x: 698, startPoint y: 214, endPoint x: 497, endPoint y: 191, distance: 201.5
click at [698, 215] on icon at bounding box center [712, 189] width 68 height 54
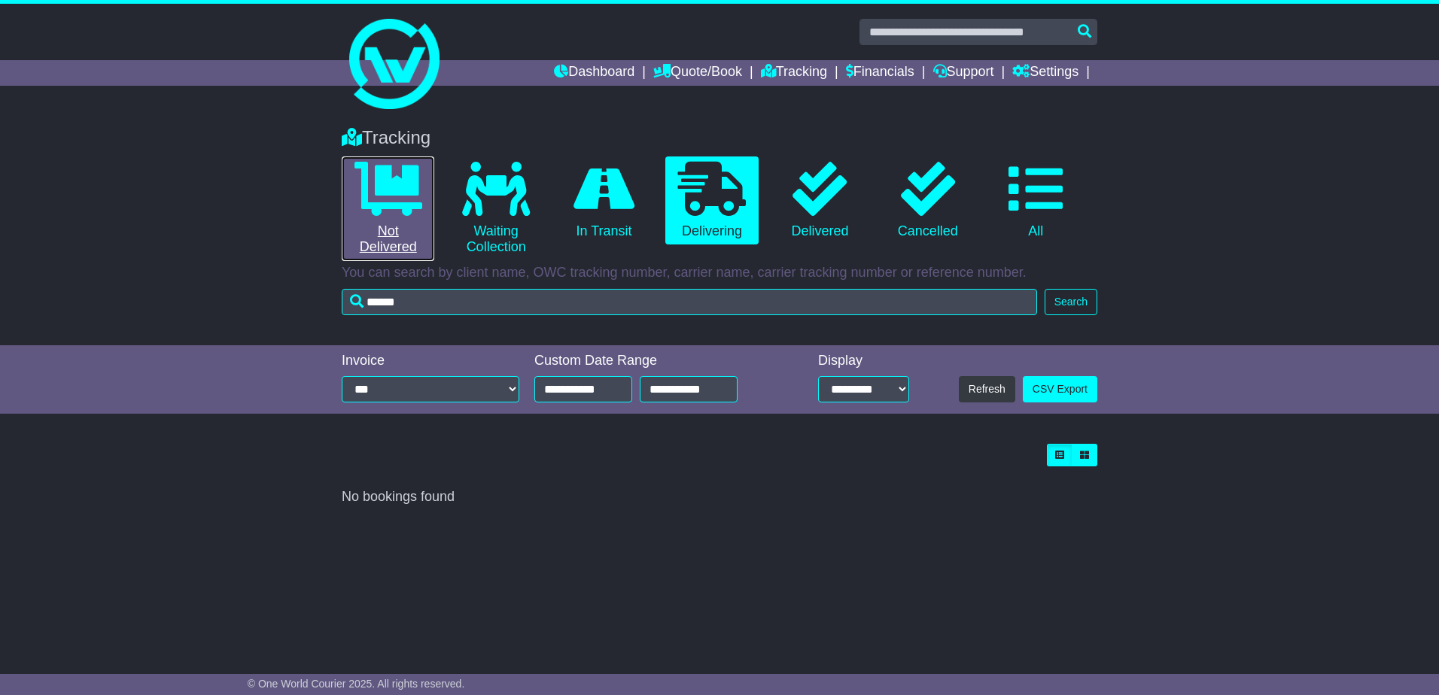
click at [379, 176] on icon at bounding box center [388, 189] width 68 height 54
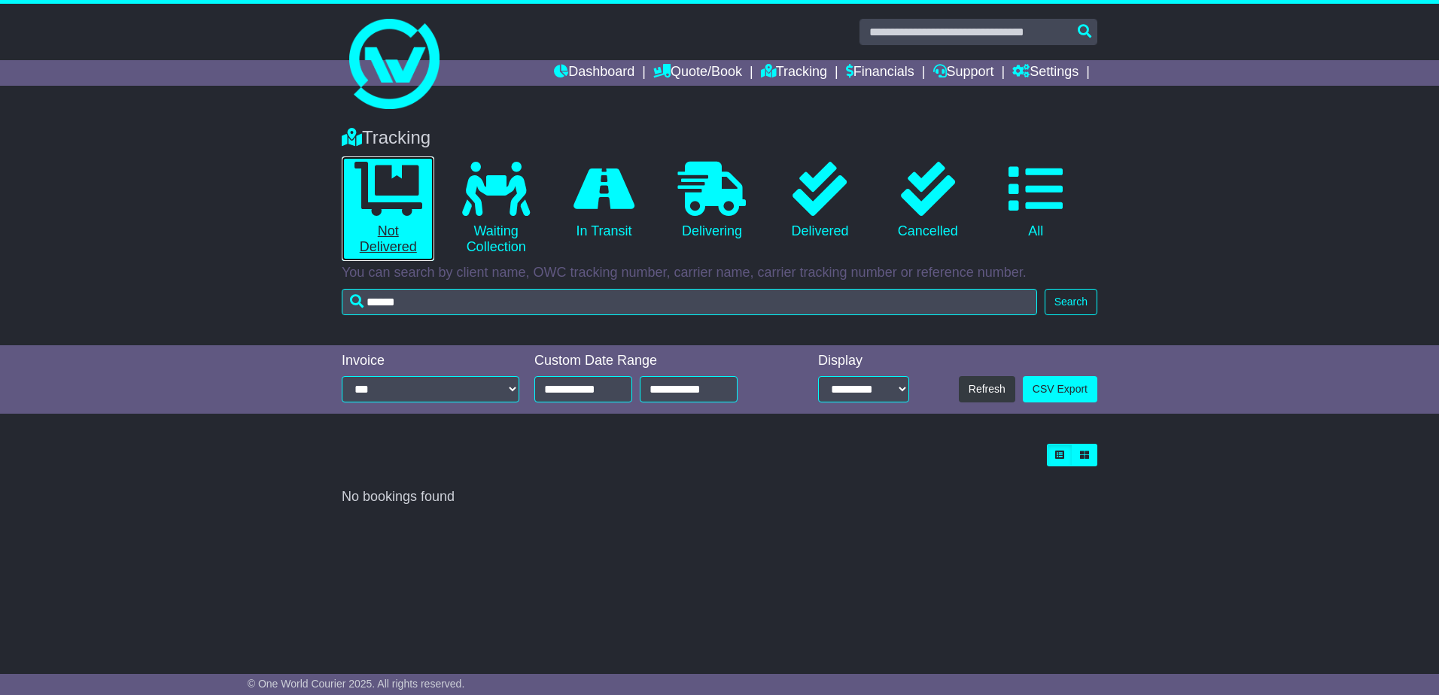
click at [403, 215] on icon at bounding box center [388, 189] width 68 height 54
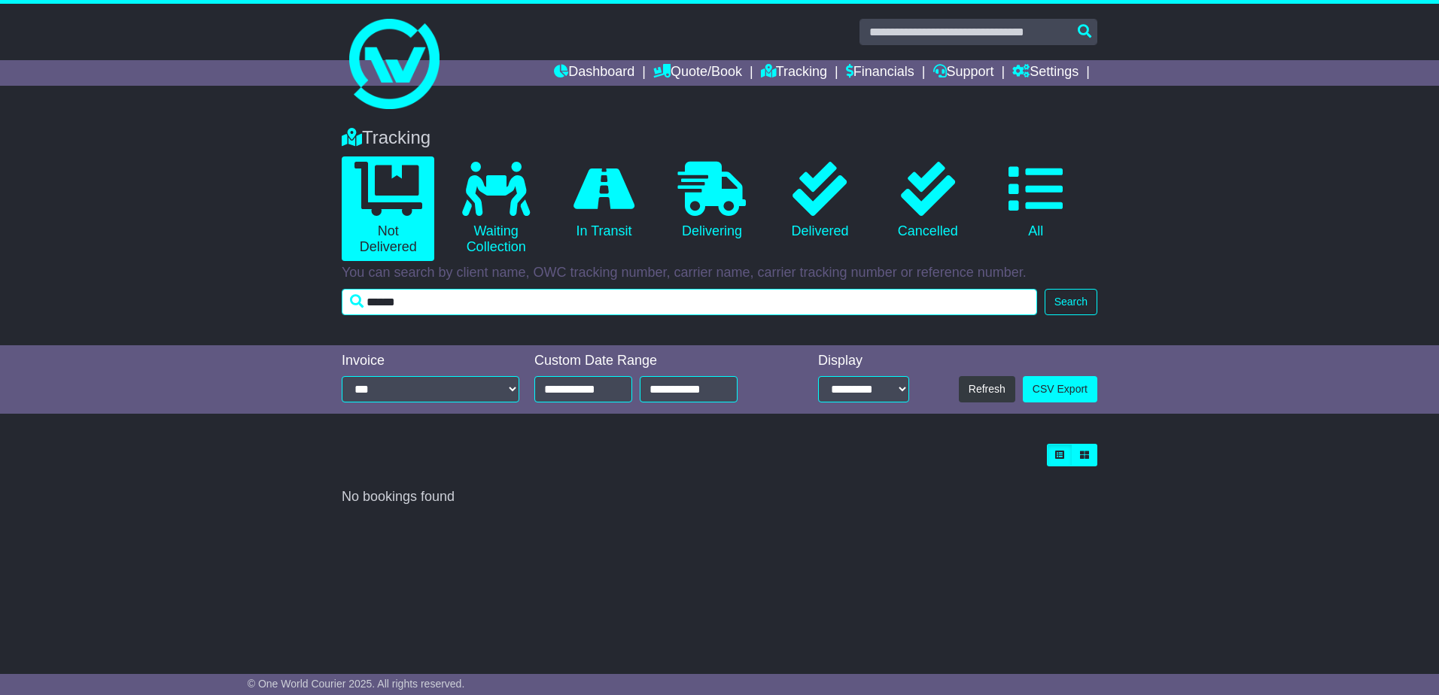
click at [442, 310] on input "******" at bounding box center [689, 302] width 695 height 26
type input "*"
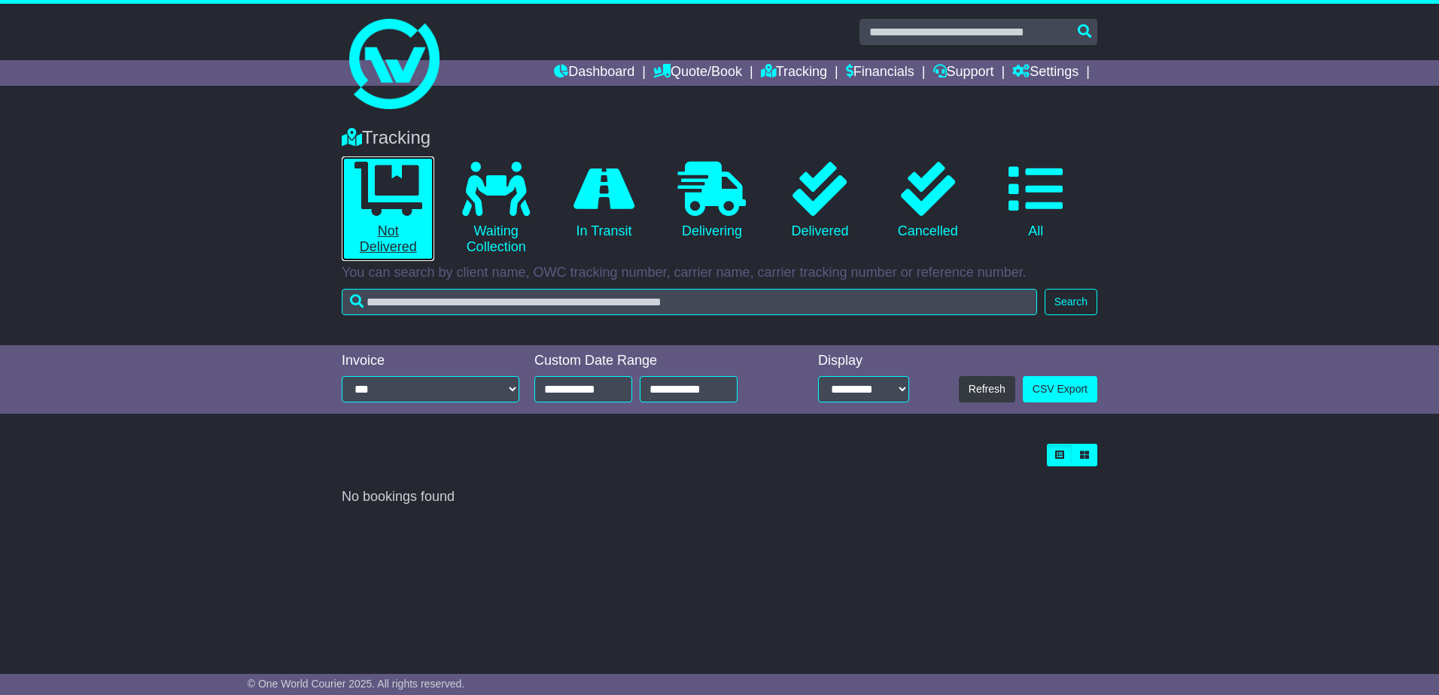
click at [369, 221] on link "0 Not Delivered" at bounding box center [388, 209] width 93 height 105
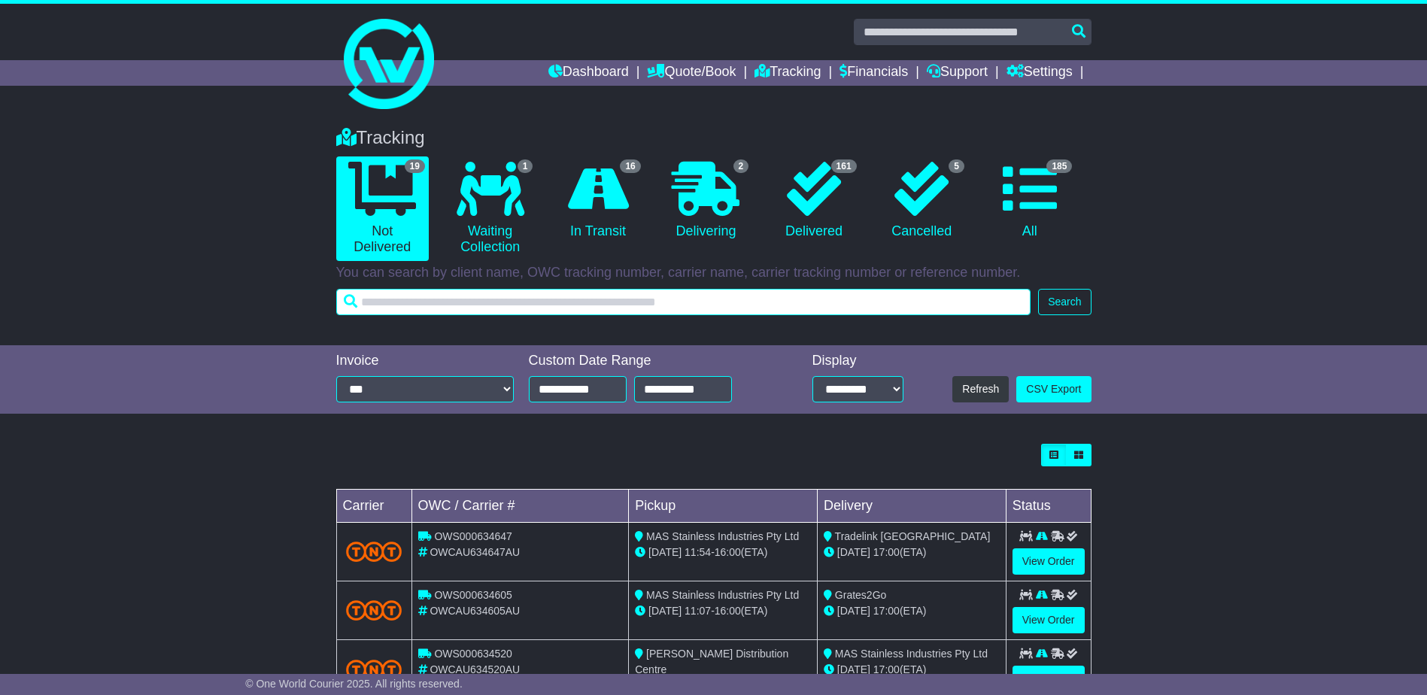
click at [637, 293] on input "text" at bounding box center [683, 302] width 695 height 26
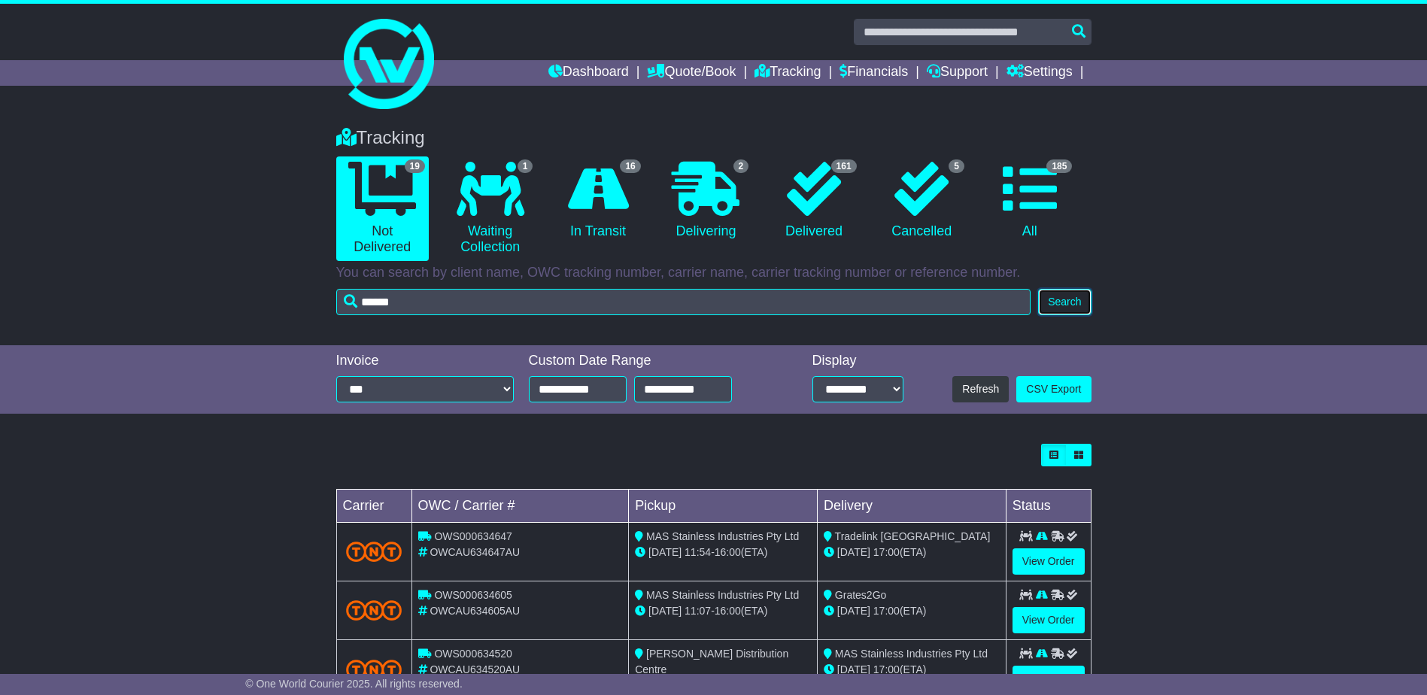
click at [1075, 296] on button "Search" at bounding box center [1064, 302] width 53 height 26
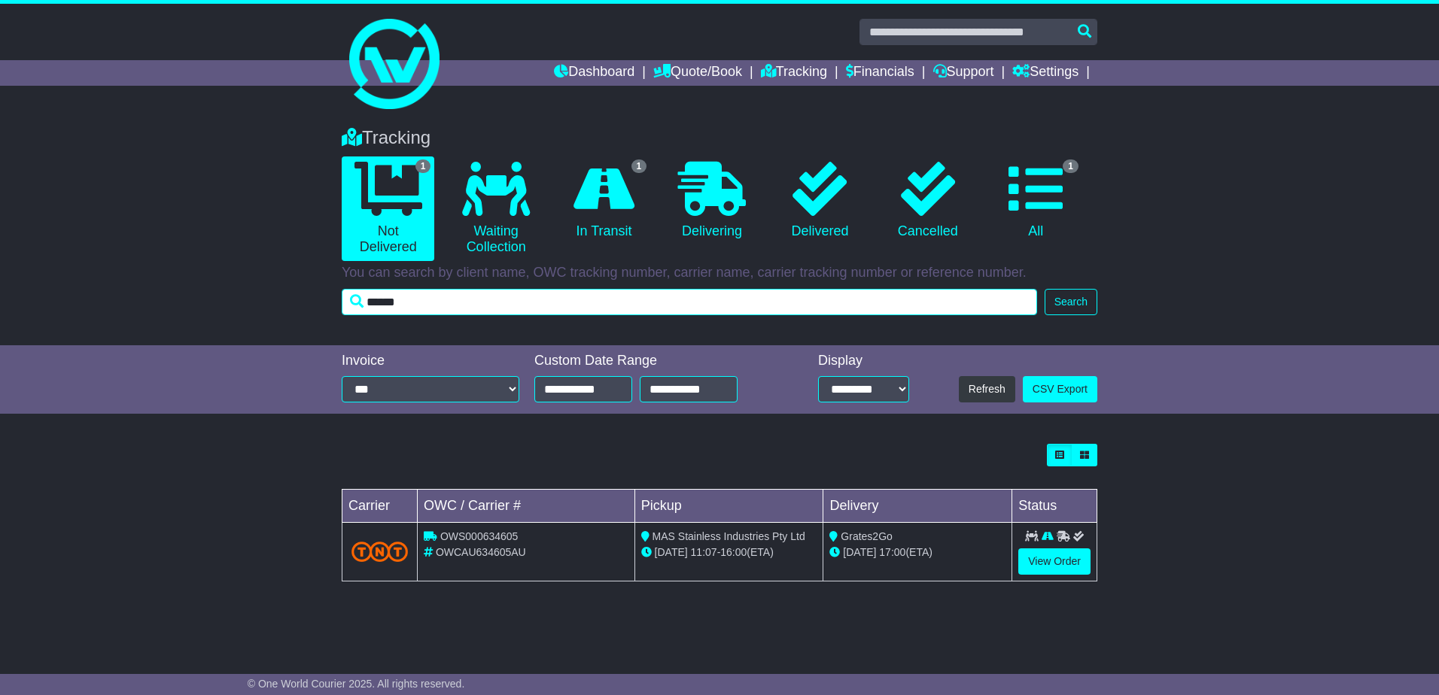
click at [679, 297] on input "******" at bounding box center [689, 302] width 695 height 26
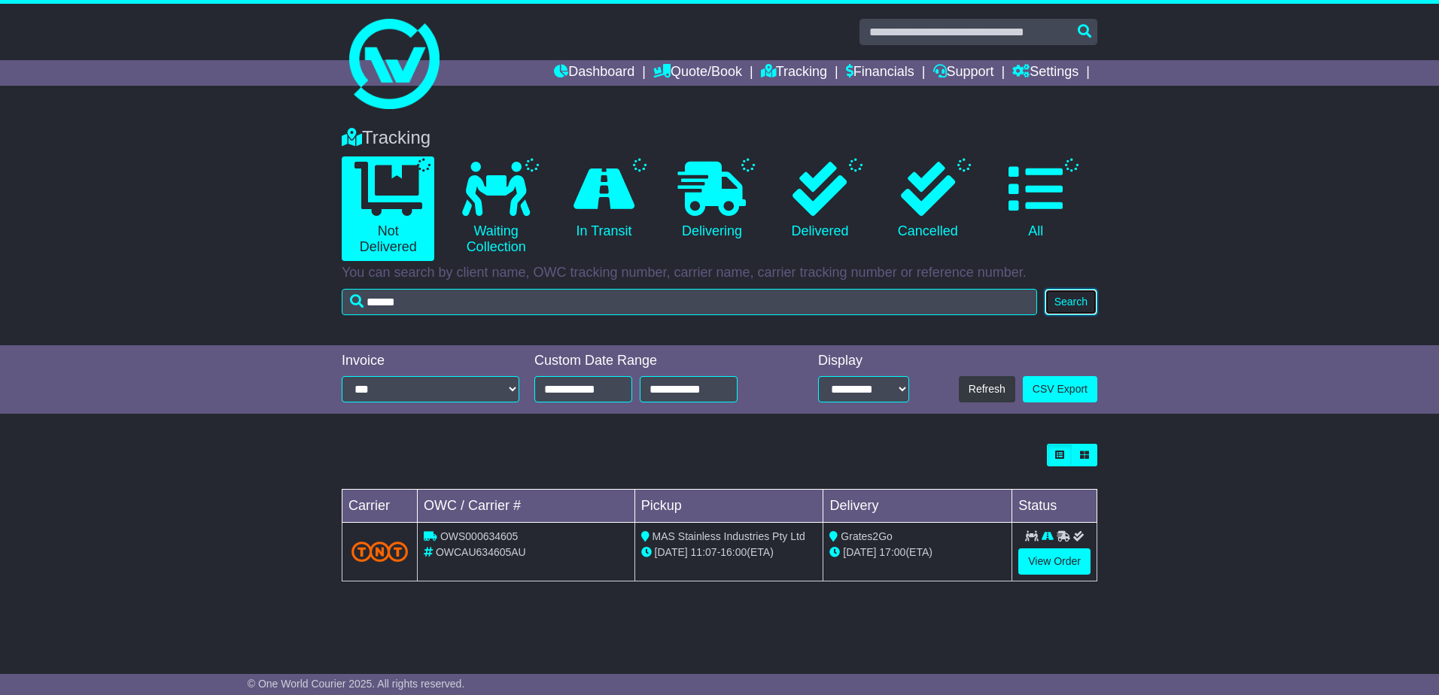
click at [1062, 301] on button "Search" at bounding box center [1070, 302] width 53 height 26
click at [490, 287] on div "Tracking 1 Not Delivered 0 Waiting Collection 1 In Transit 0 Delivering 0 0 1" at bounding box center [719, 217] width 771 height 211
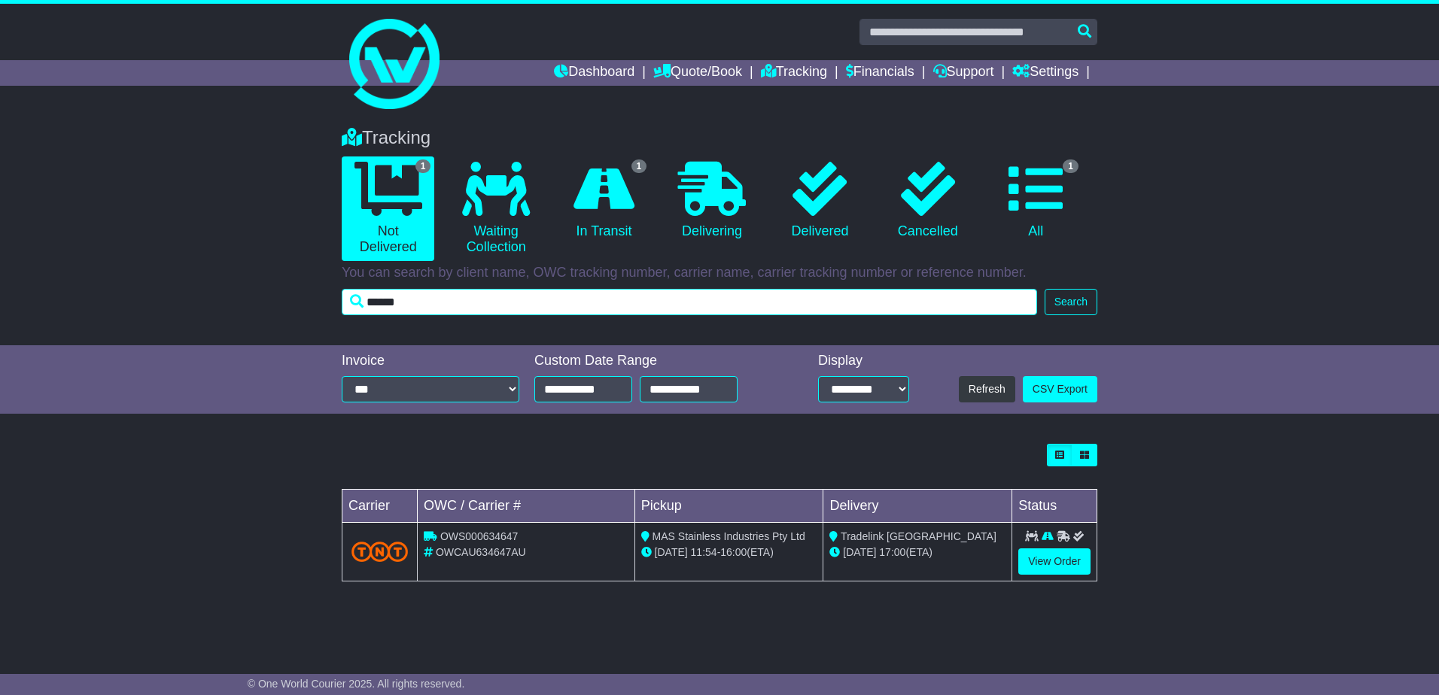
click at [476, 309] on input "******" at bounding box center [689, 302] width 695 height 26
type input "*"
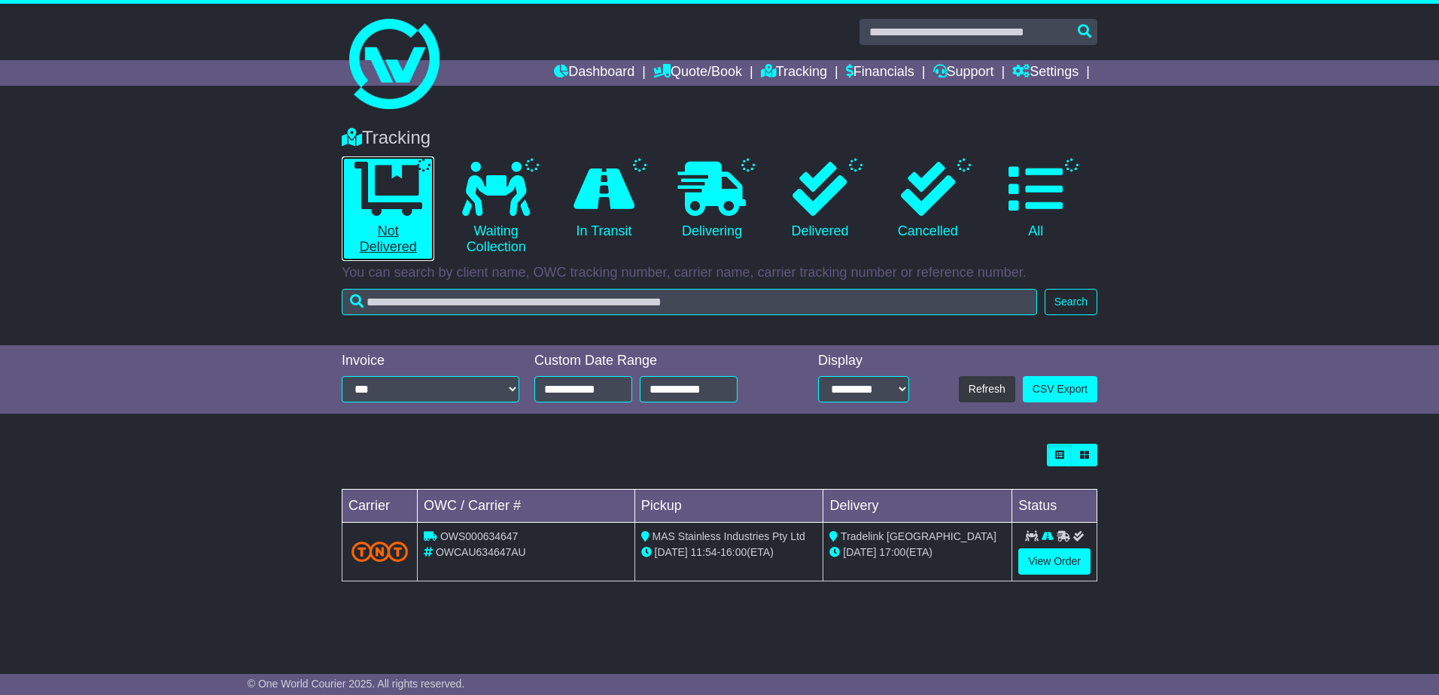
click at [396, 185] on icon at bounding box center [388, 189] width 68 height 54
